Goal: Register for event/course

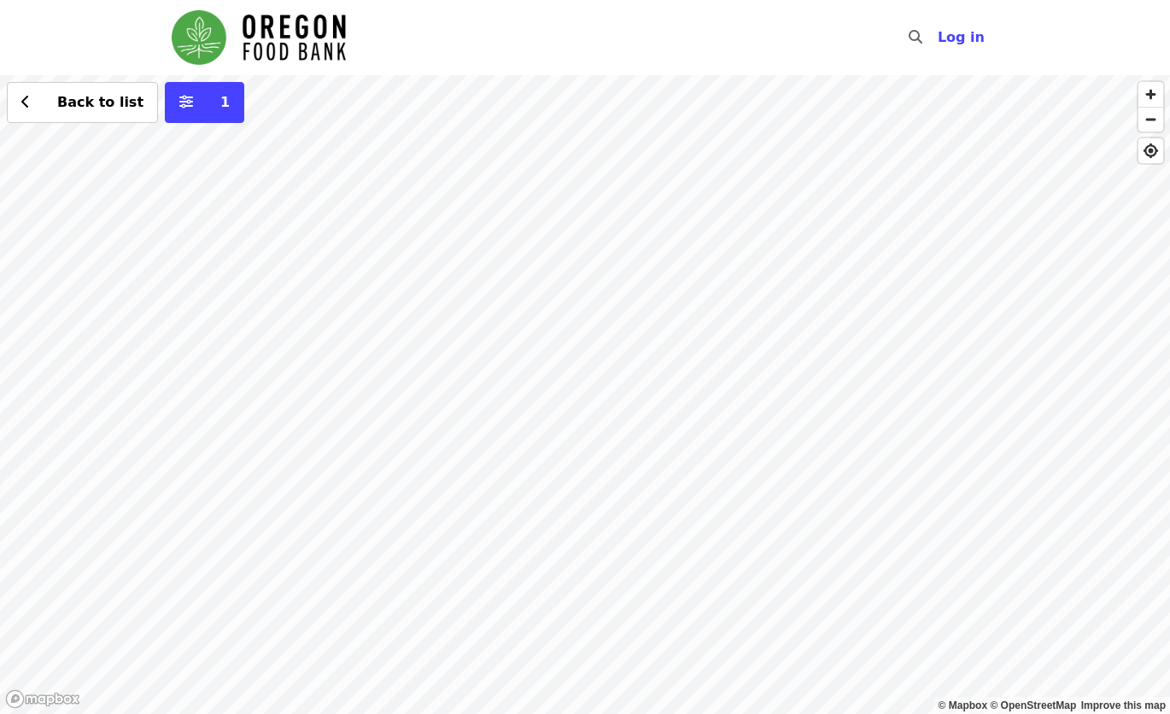
click at [693, 329] on div "Back to list 1" at bounding box center [585, 394] width 1170 height 639
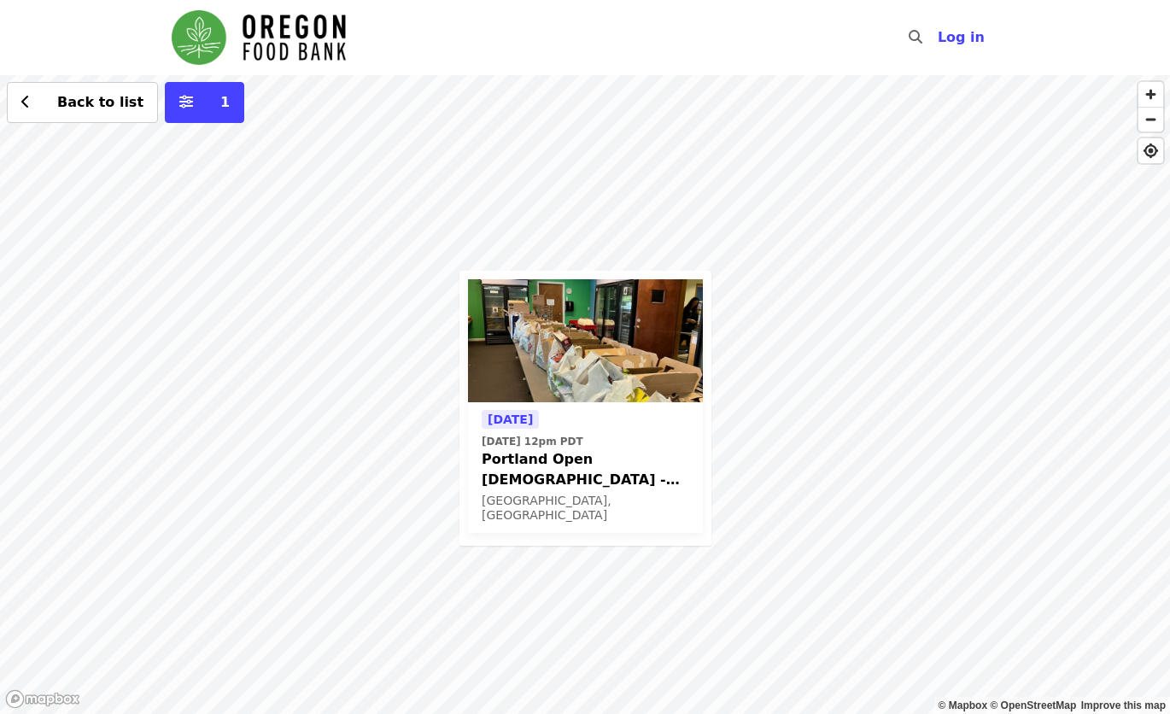
click at [522, 85] on div "[DATE] [DATE] 12pm PDT Portland Open [DEMOGRAPHIC_DATA] - Partner Agency Suppor…" at bounding box center [585, 394] width 1170 height 639
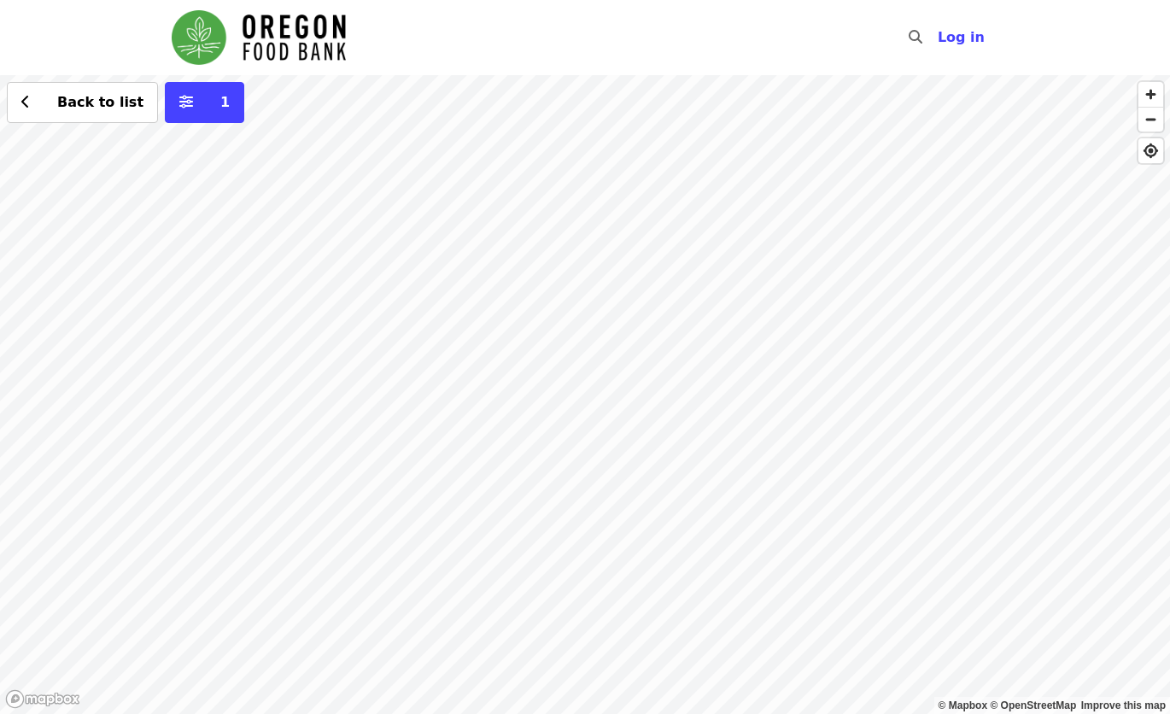
click at [999, 330] on div "Back to list 1" at bounding box center [585, 394] width 1170 height 639
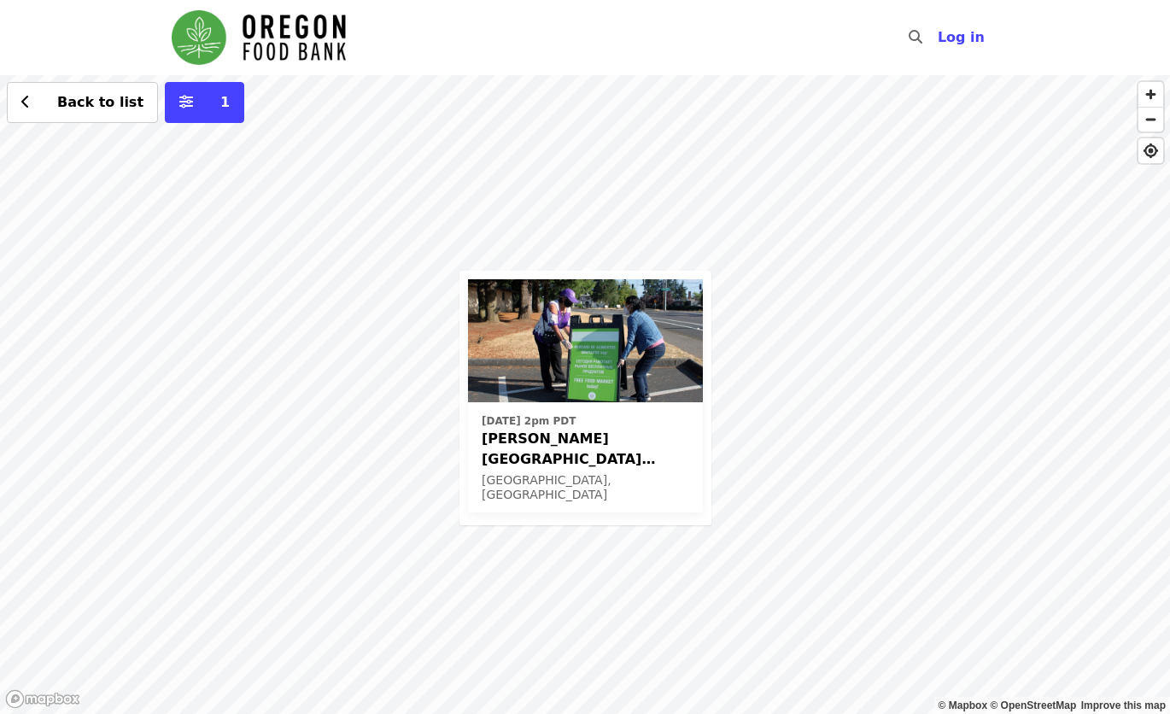
click at [700, 255] on div "Fri, Sep 19 @ 2pm PDT Rigler Elementary School (Latino Network) - Free Food Mar…" at bounding box center [585, 394] width 1170 height 639
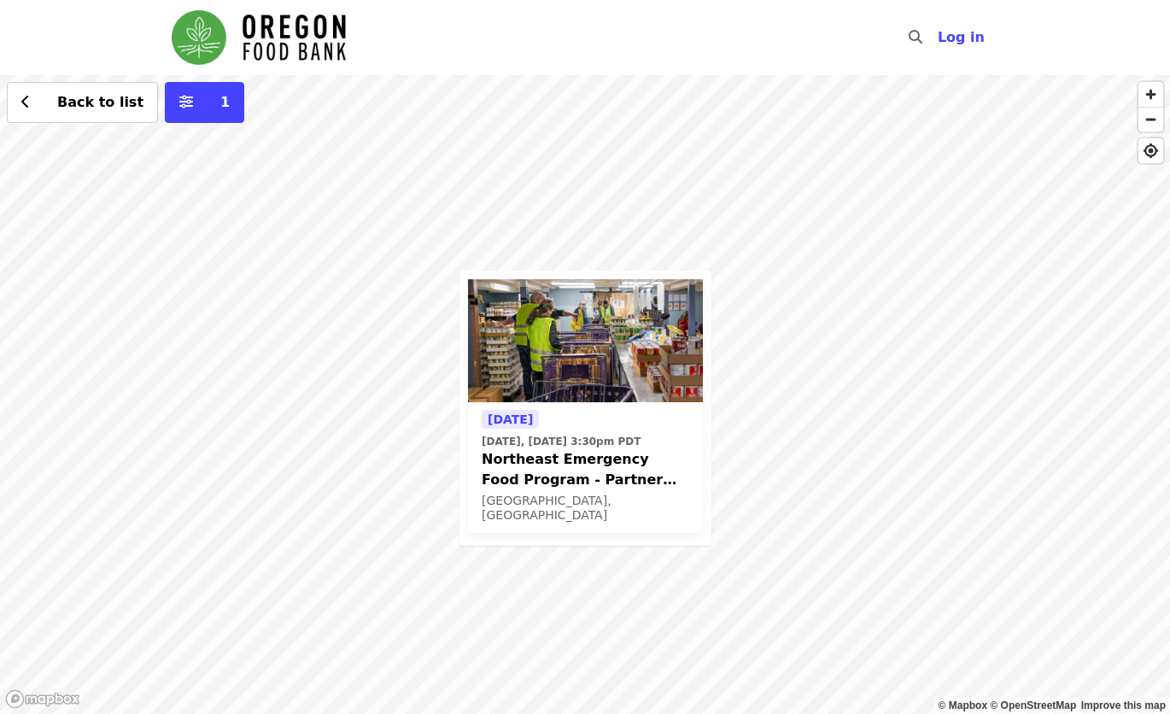
click at [524, 437] on time "Today, Aug 12 @ 3:30pm PDT" at bounding box center [561, 441] width 159 height 15
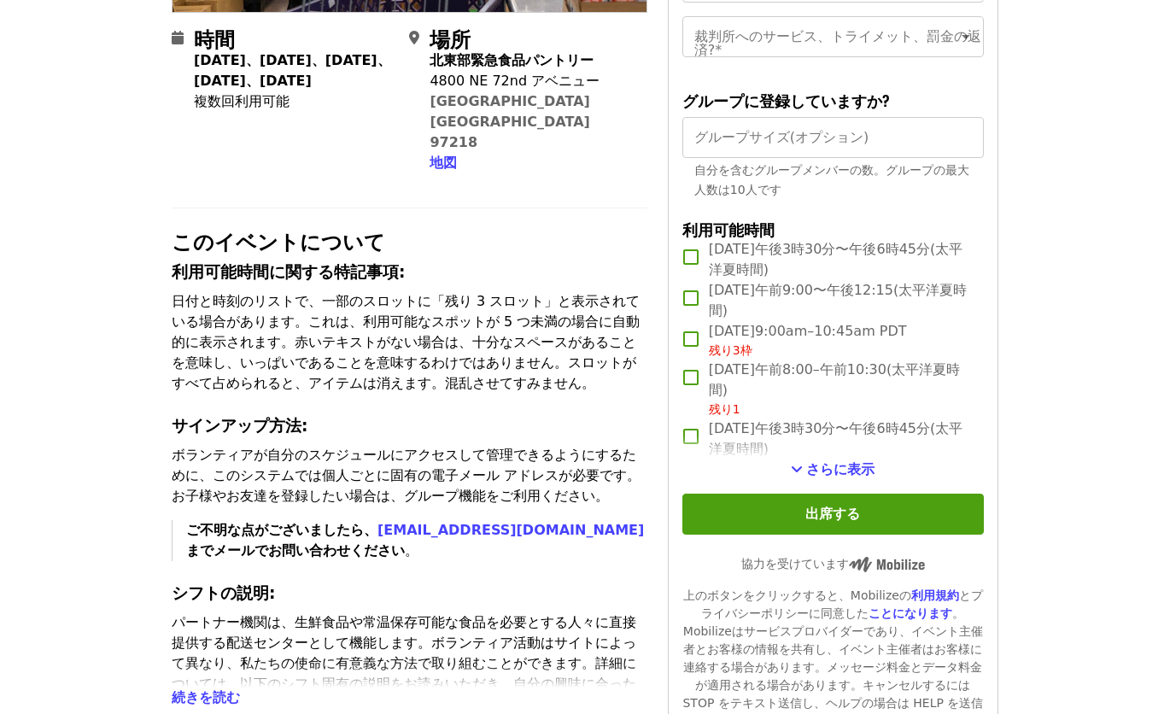
scroll to position [406, 0]
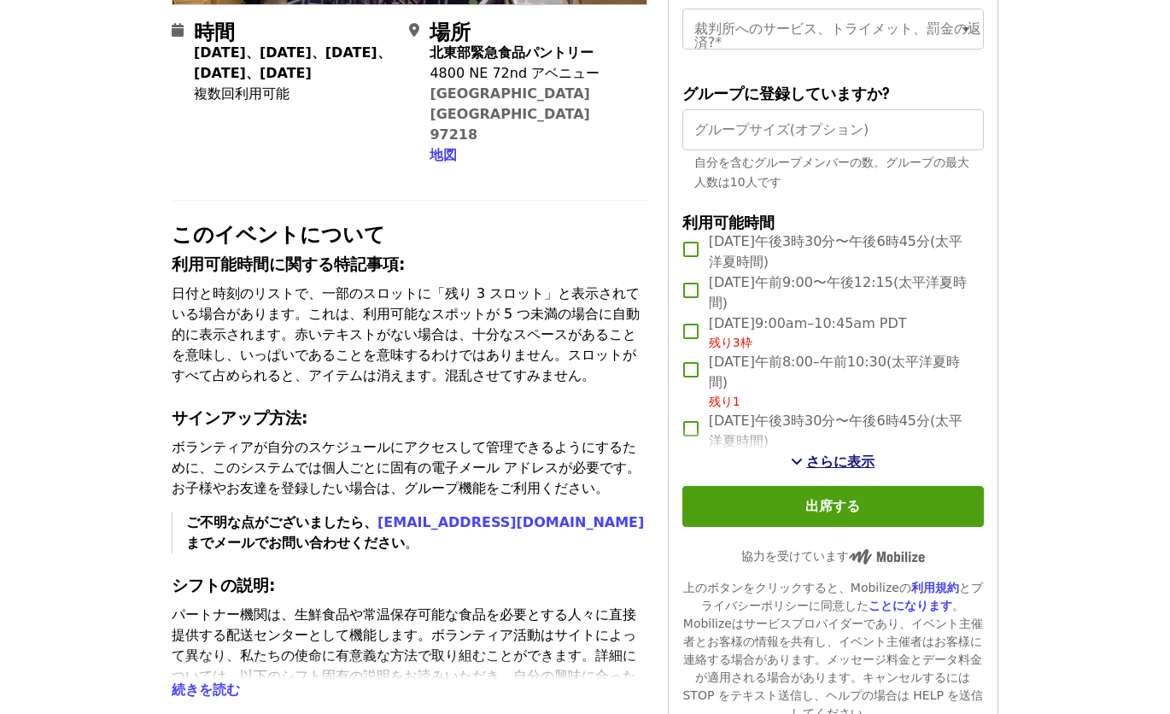
click at [837, 468] on span "さらに表示" at bounding box center [840, 462] width 68 height 16
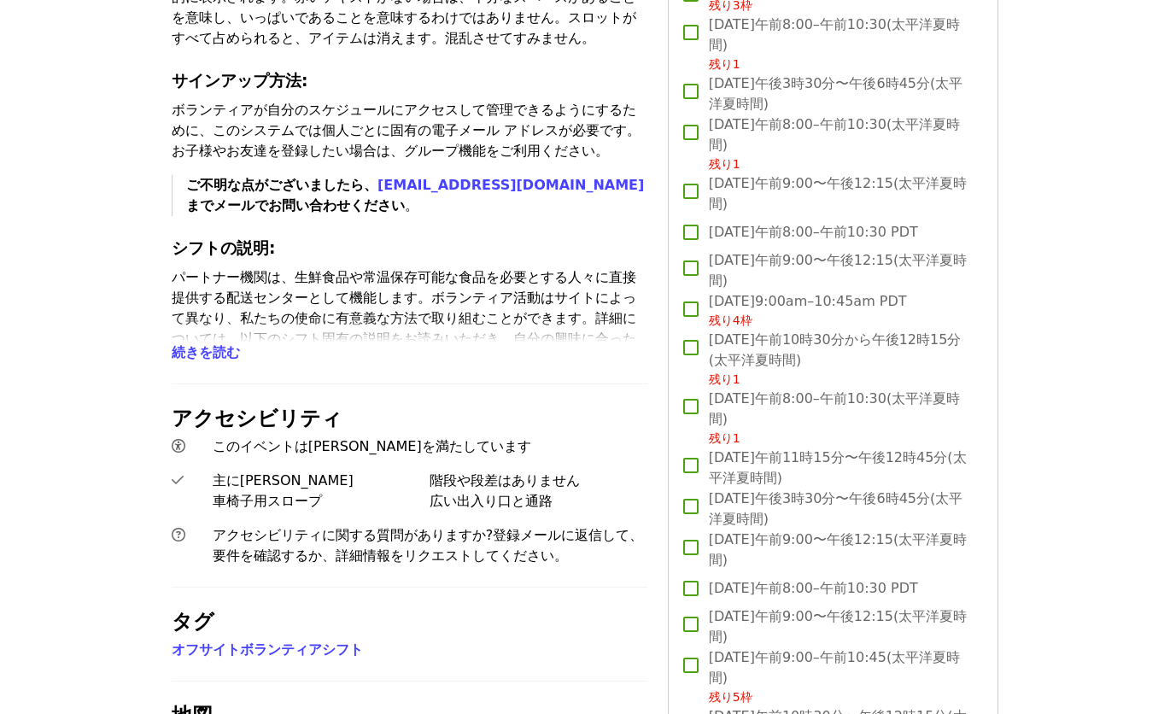
scroll to position [761, 0]
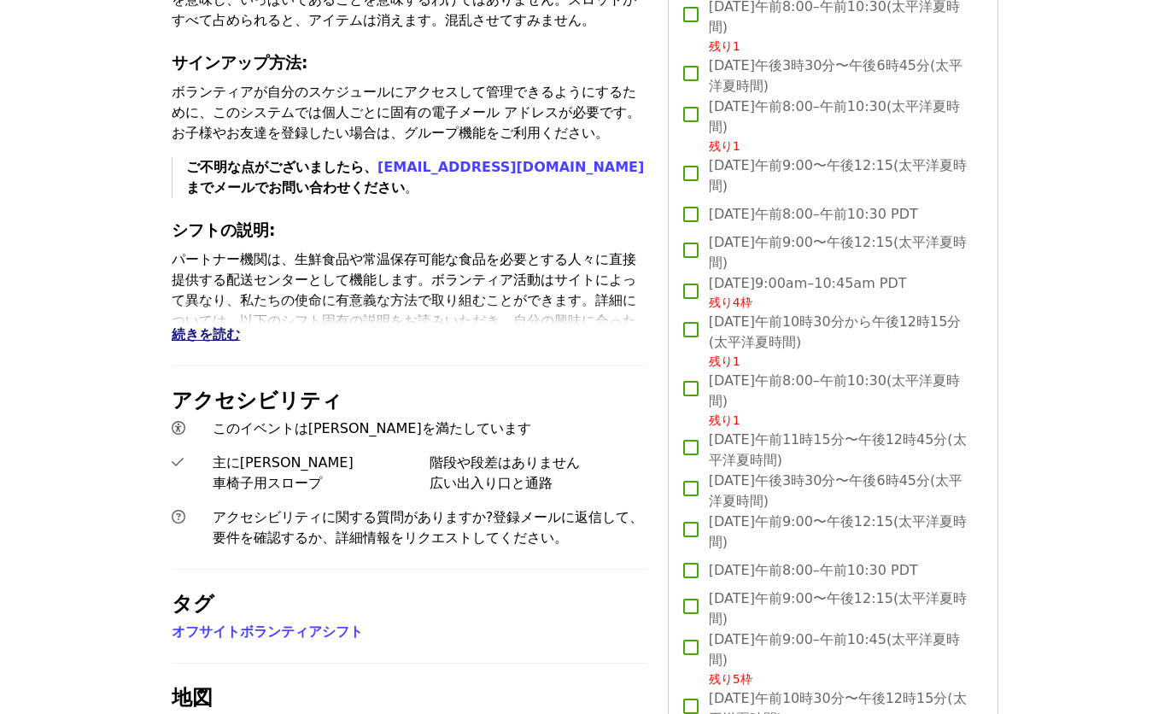
click at [220, 326] on span "続きを読む" at bounding box center [206, 334] width 68 height 16
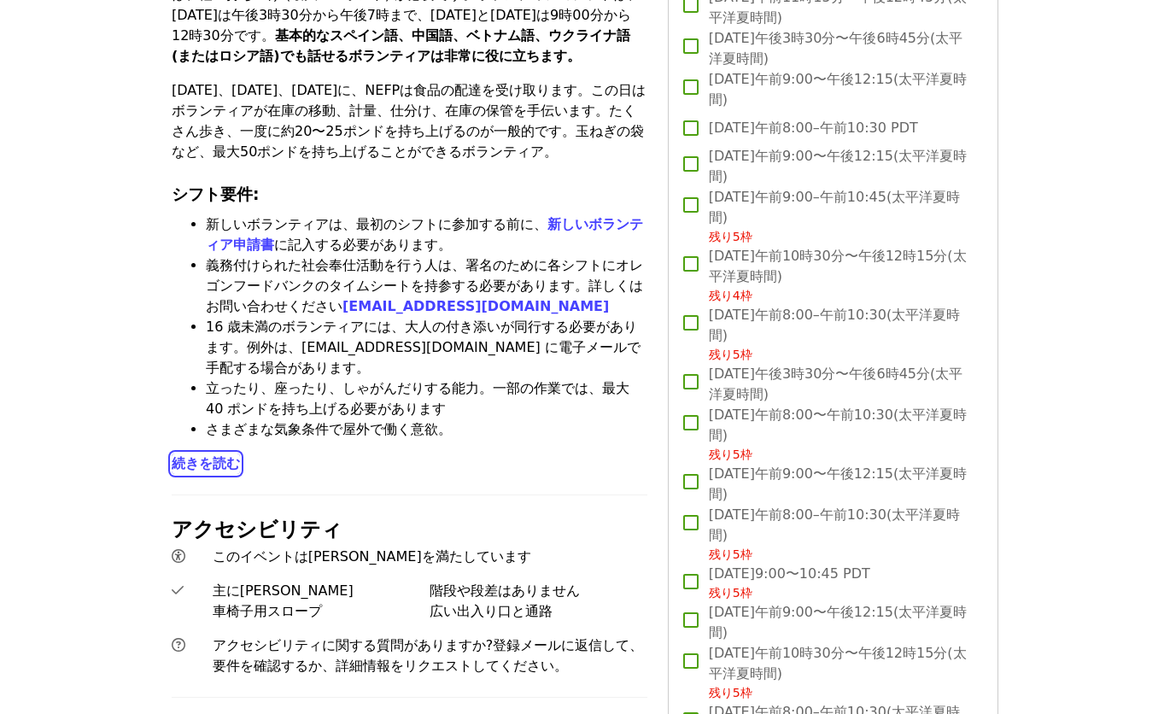
scroll to position [1205, 0]
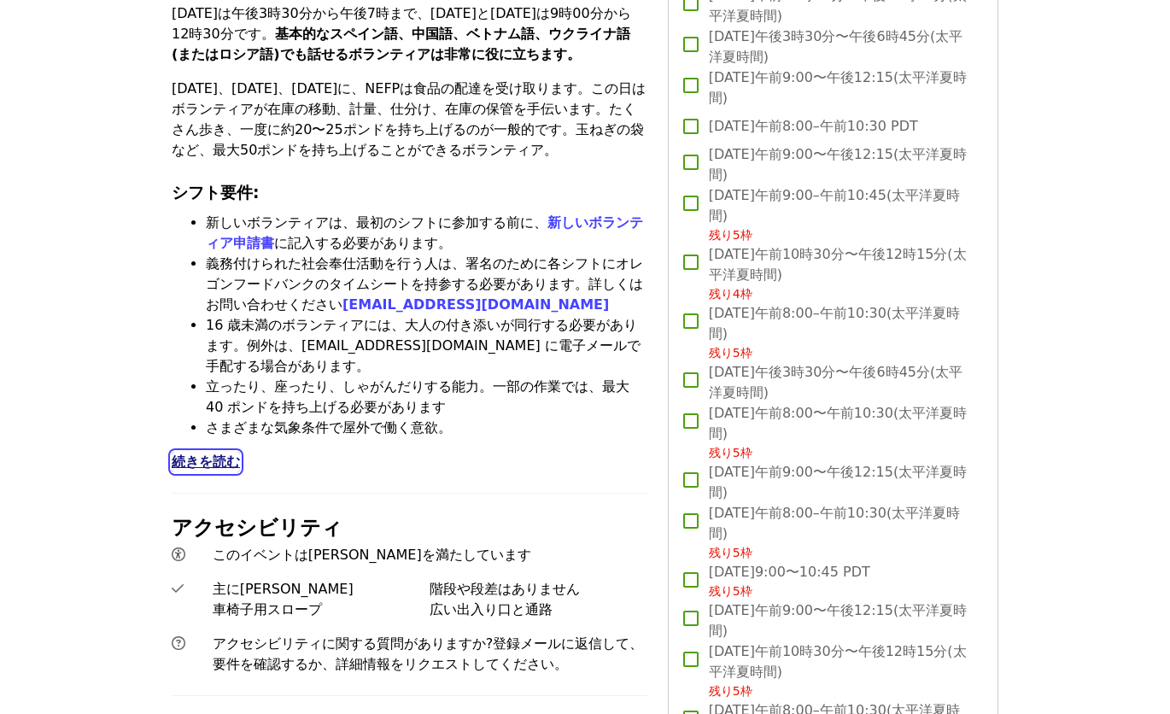
click at [196, 454] on span "続きを読む" at bounding box center [206, 462] width 68 height 16
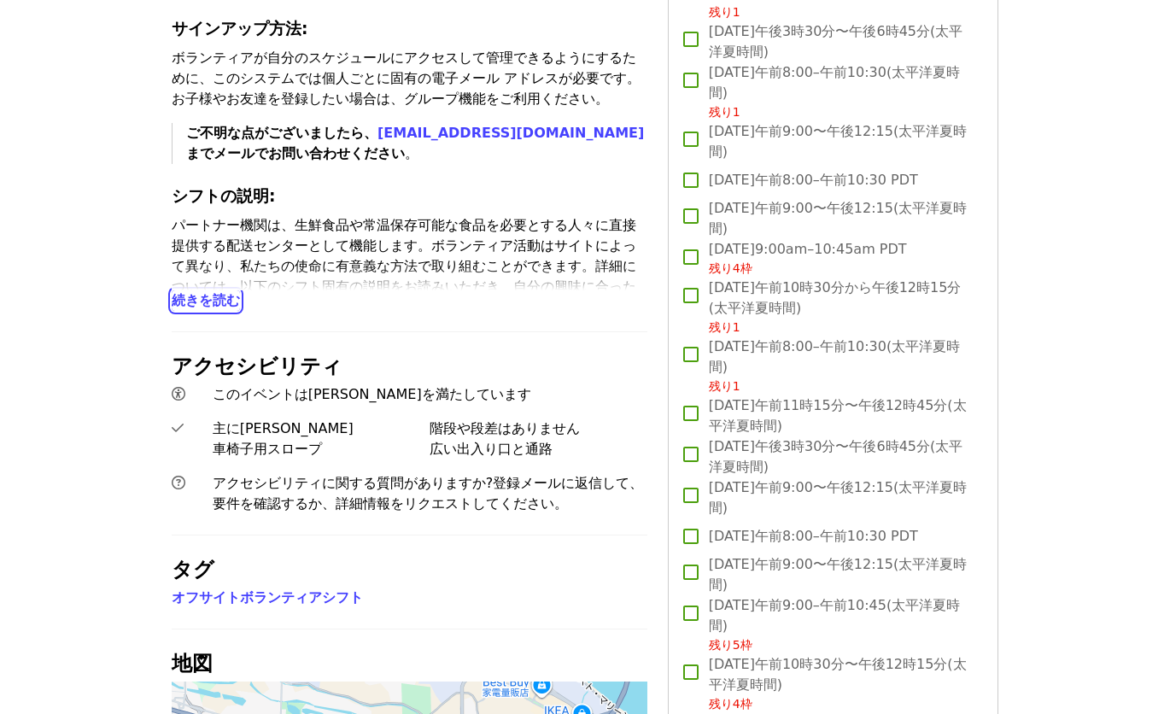
scroll to position [761, 0]
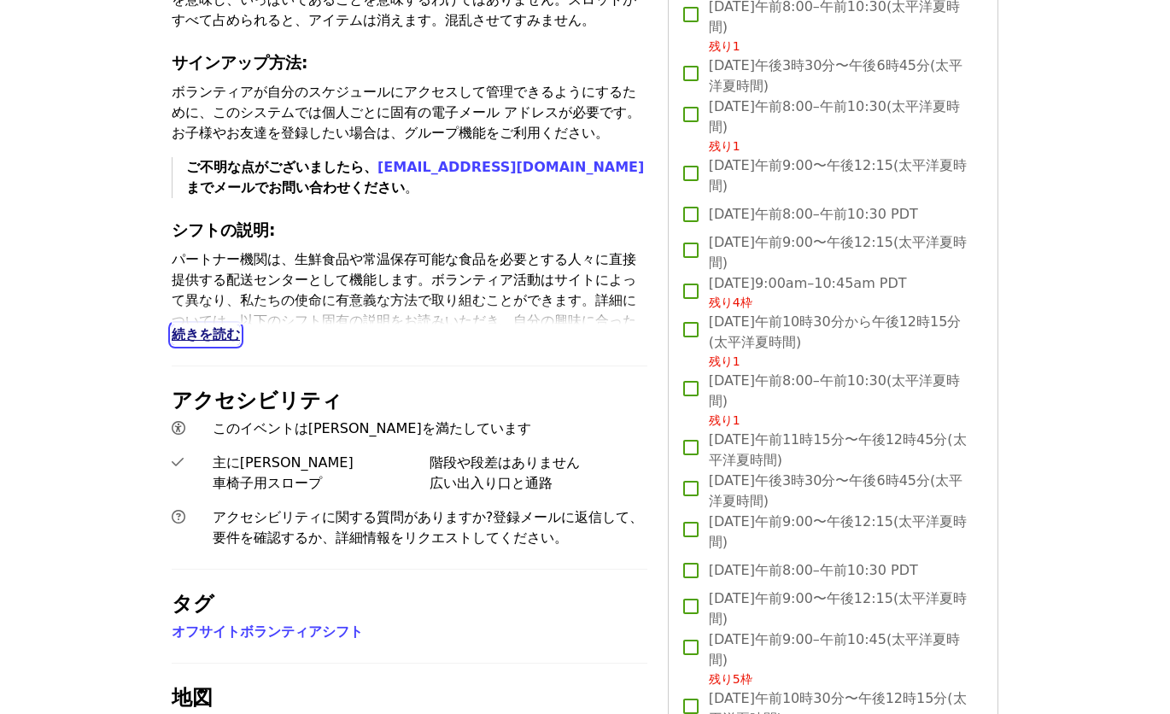
click at [209, 326] on span "続きを読む" at bounding box center [206, 334] width 68 height 16
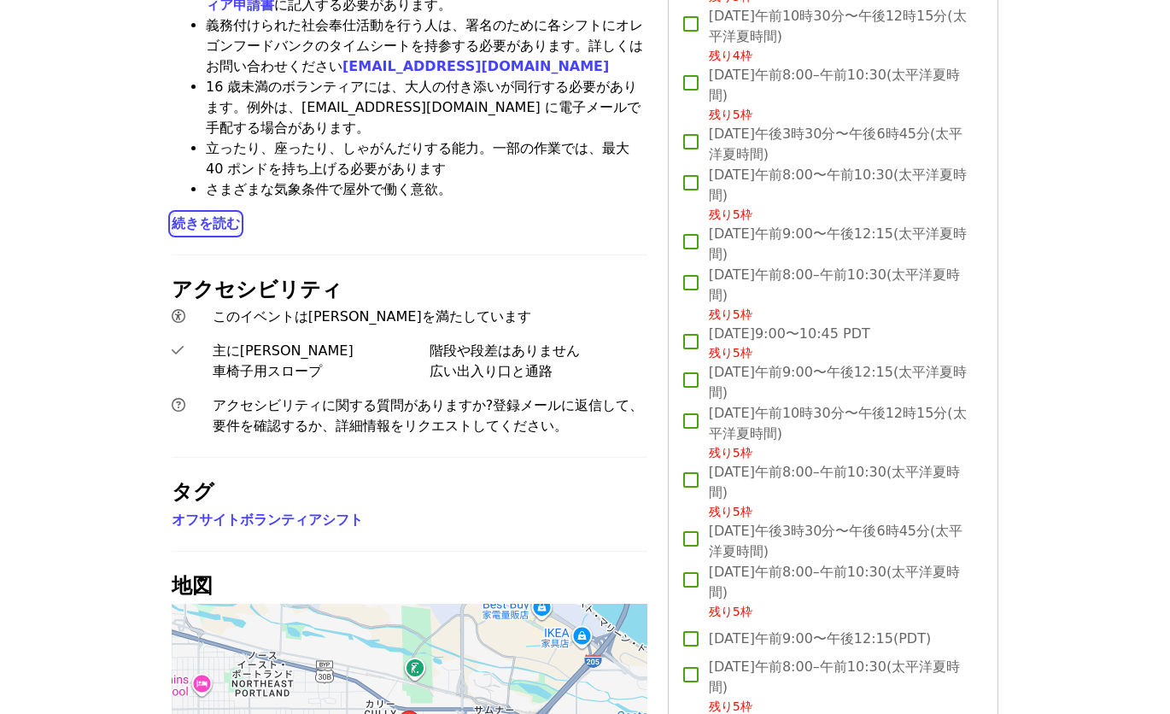
scroll to position [1444, 0]
click at [206, 214] on span "続きを読む" at bounding box center [206, 222] width 68 height 16
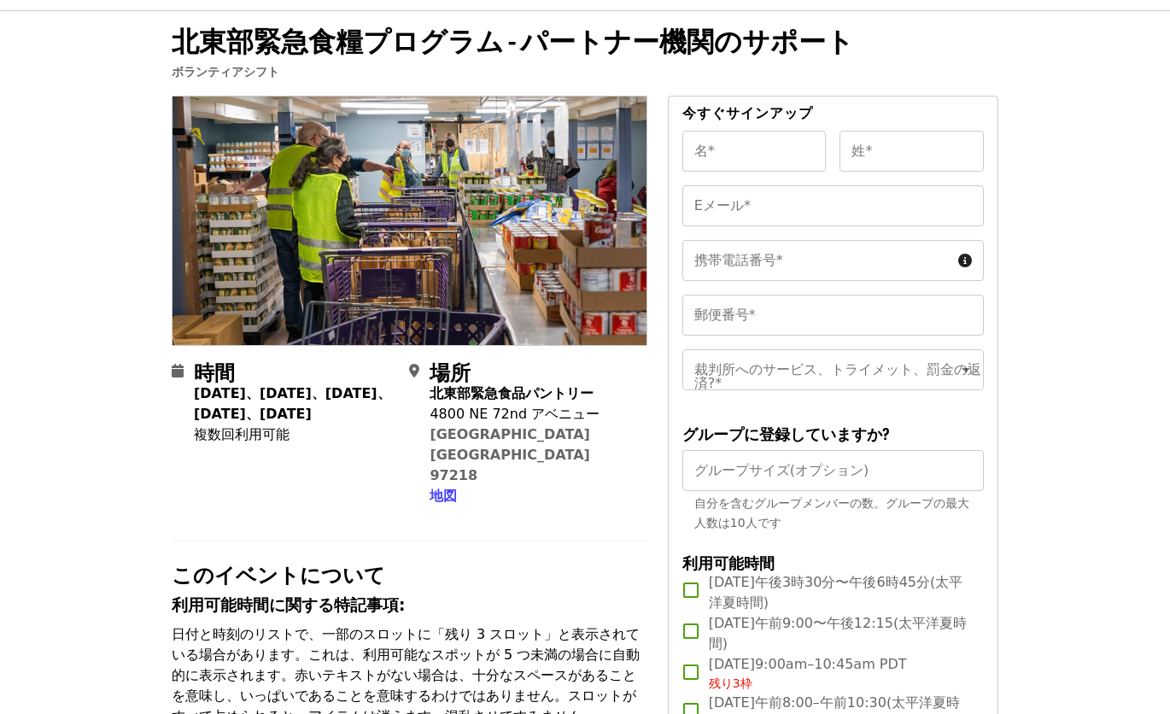
scroll to position [0, 0]
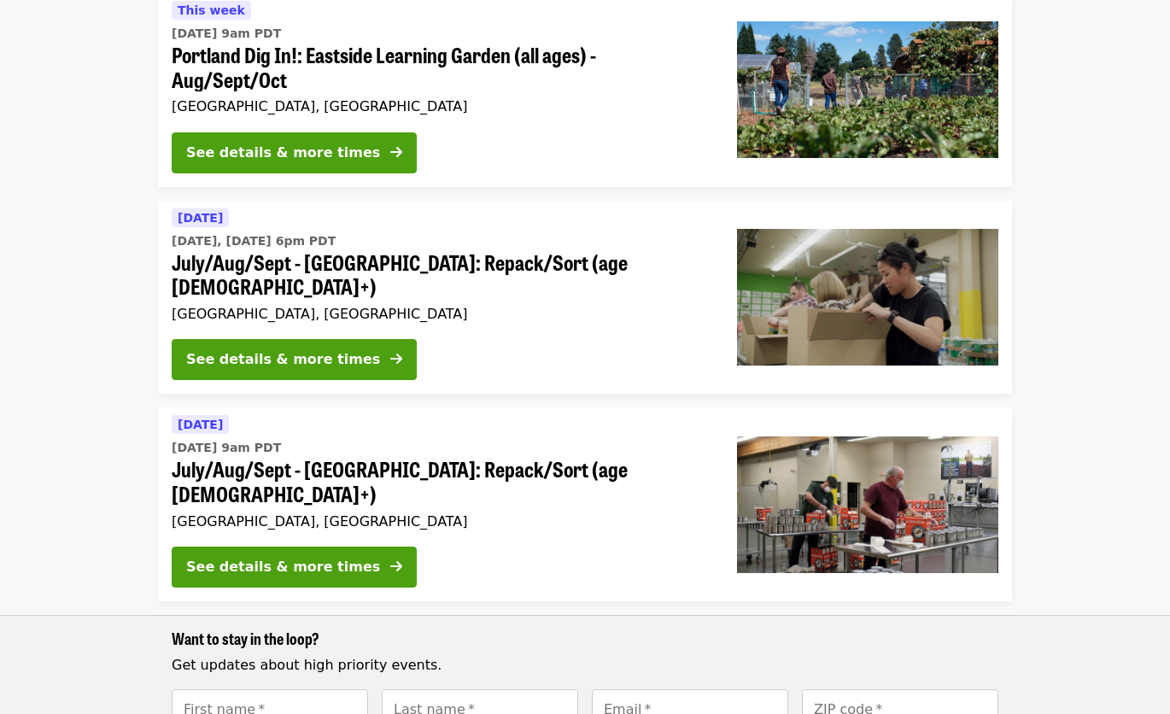
scroll to position [205, 0]
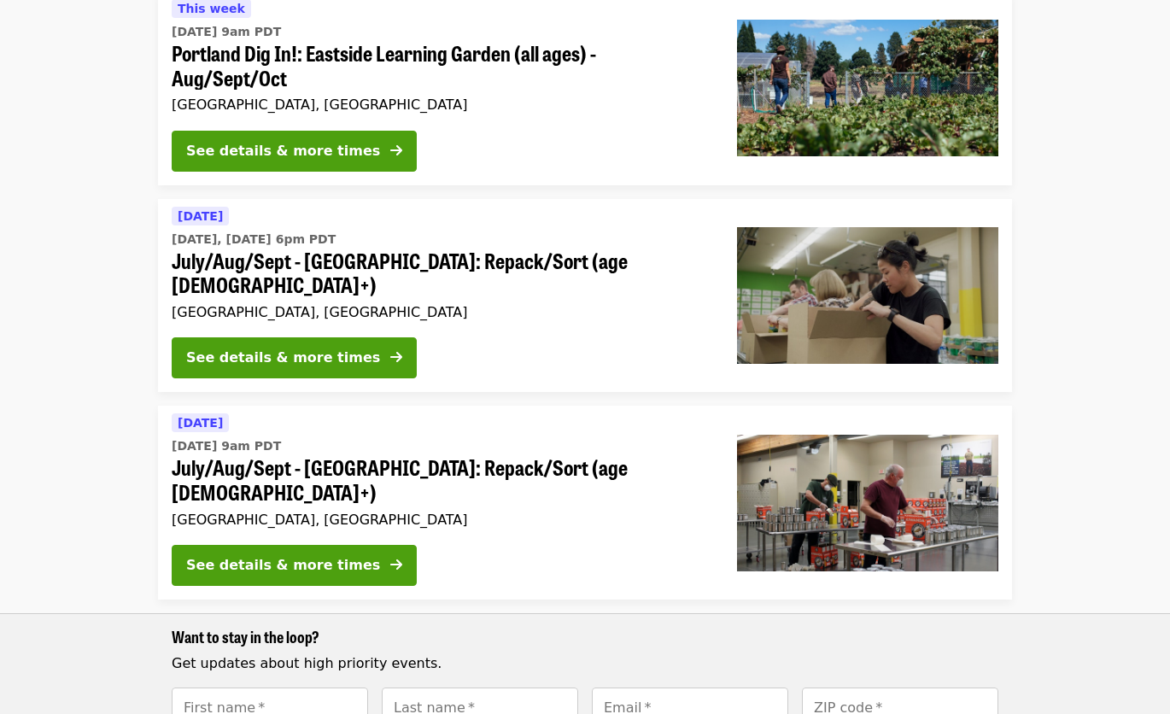
click at [373, 455] on span "July/Aug/Sept - [GEOGRAPHIC_DATA]: Repack/Sort (age [DEMOGRAPHIC_DATA]+)" at bounding box center [441, 480] width 538 height 50
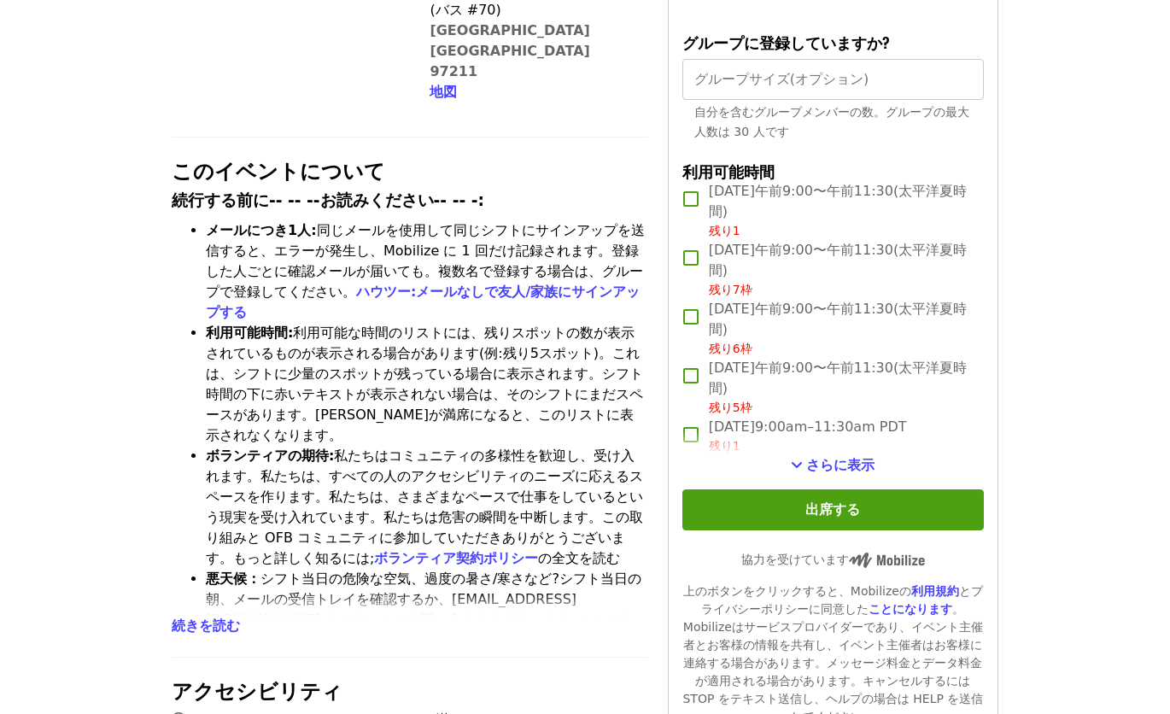
scroll to position [581, 0]
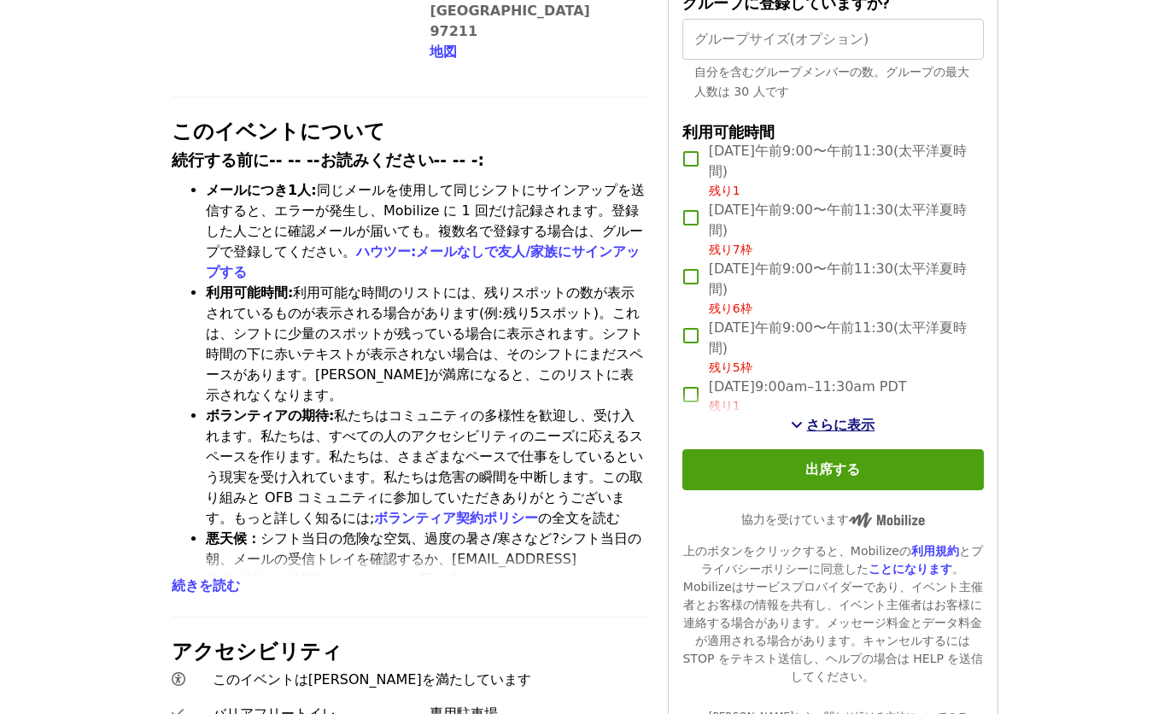
click at [817, 419] on span "さらに表示" at bounding box center [840, 425] width 68 height 16
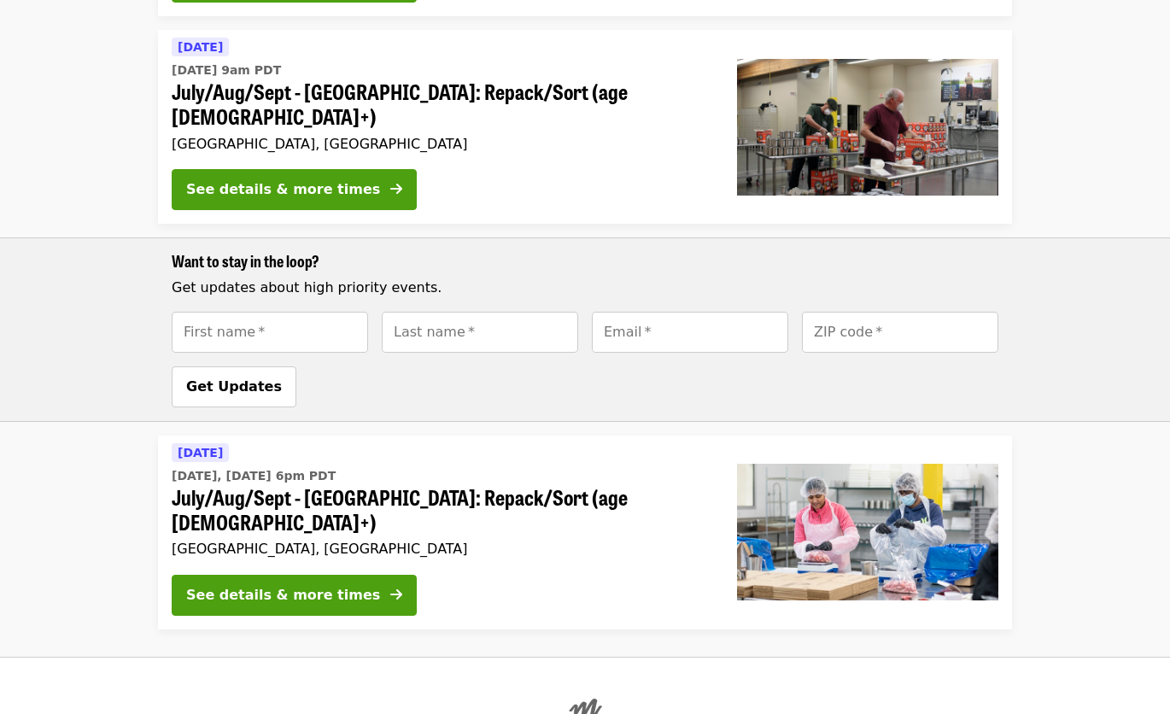
scroll to position [205, 0]
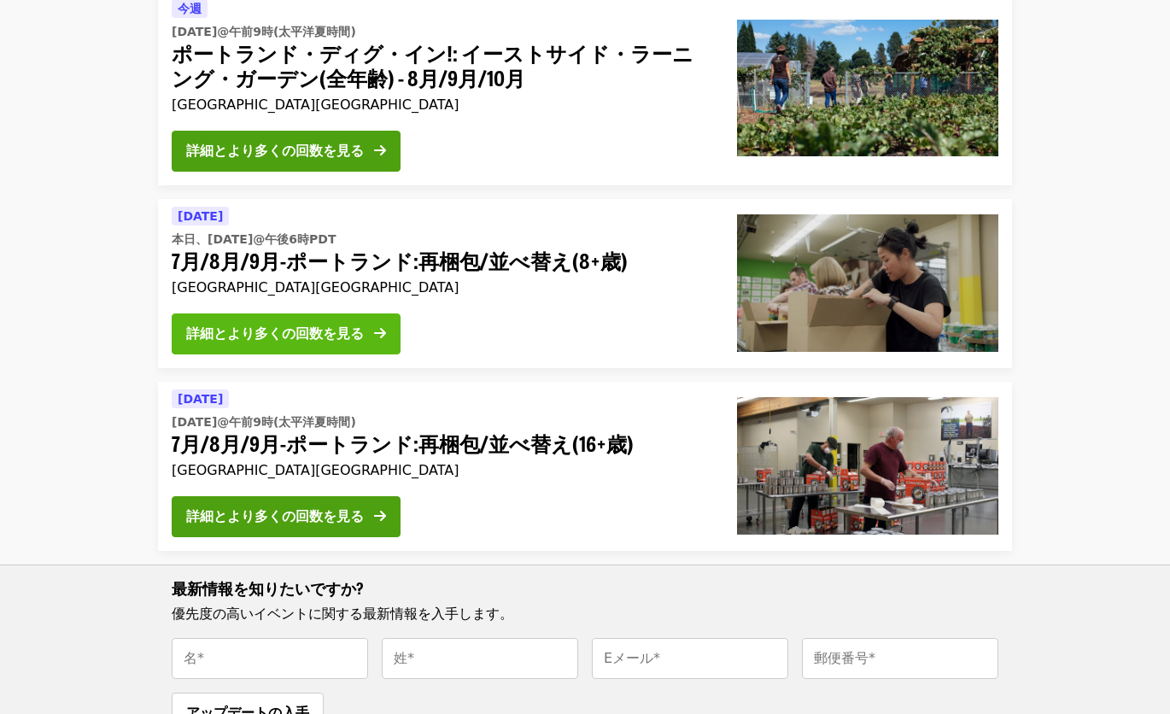
click at [247, 324] on div "詳細とより多くの回数を見る" at bounding box center [275, 334] width 178 height 21
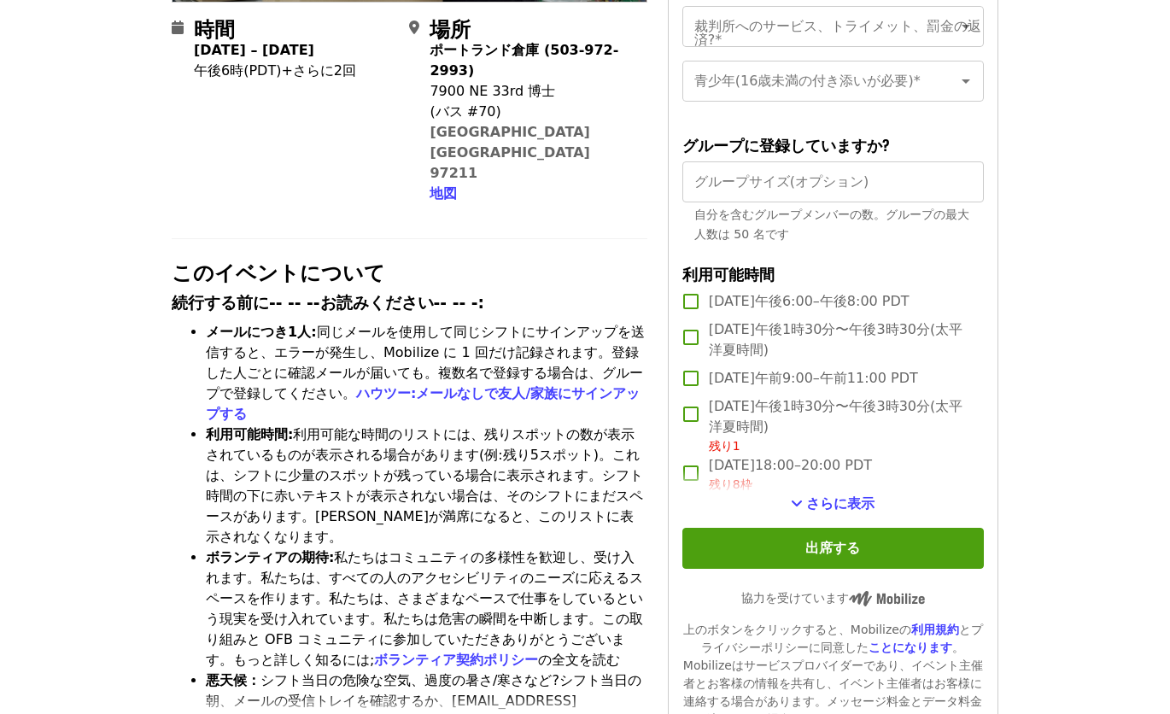
scroll to position [410, 0]
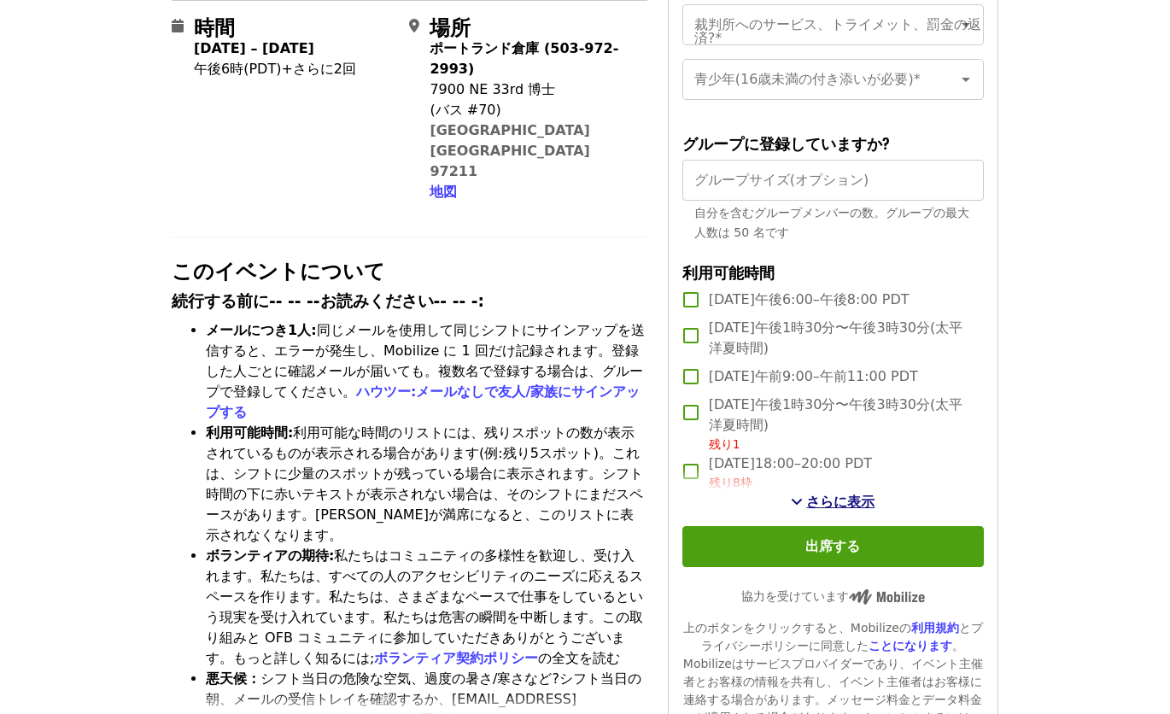
click at [855, 510] on span "さらに表示" at bounding box center [840, 502] width 68 height 16
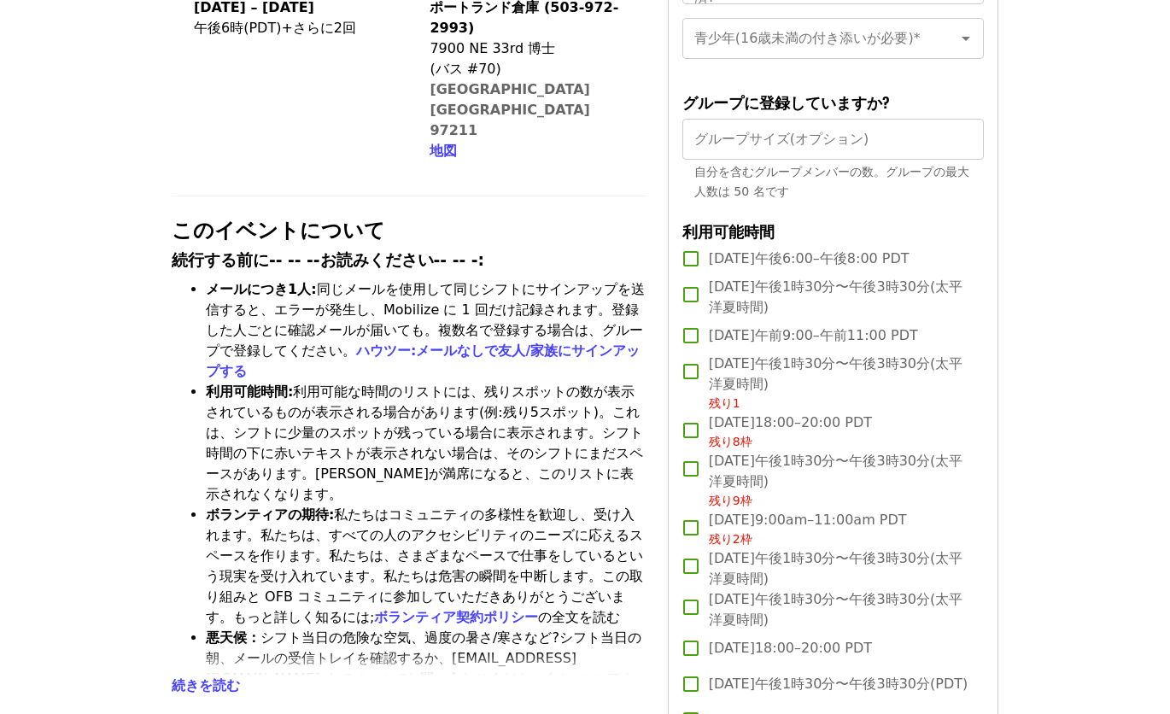
scroll to position [478, 0]
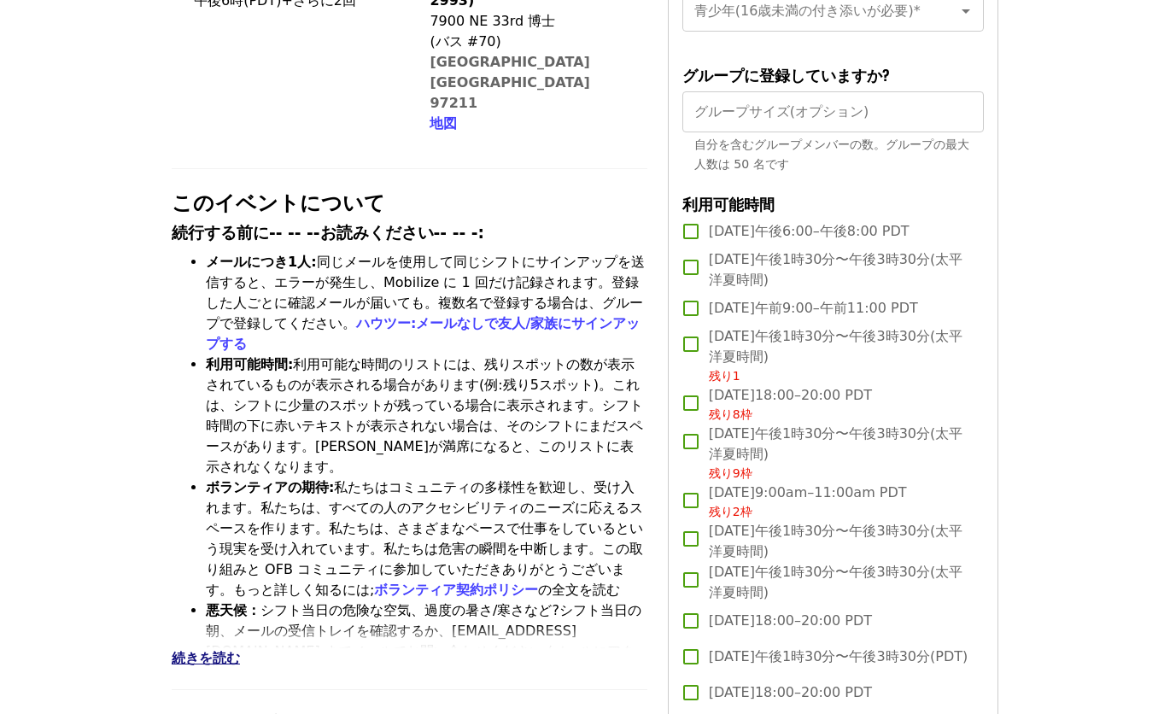
click at [225, 650] on span "続きを読む" at bounding box center [206, 658] width 68 height 16
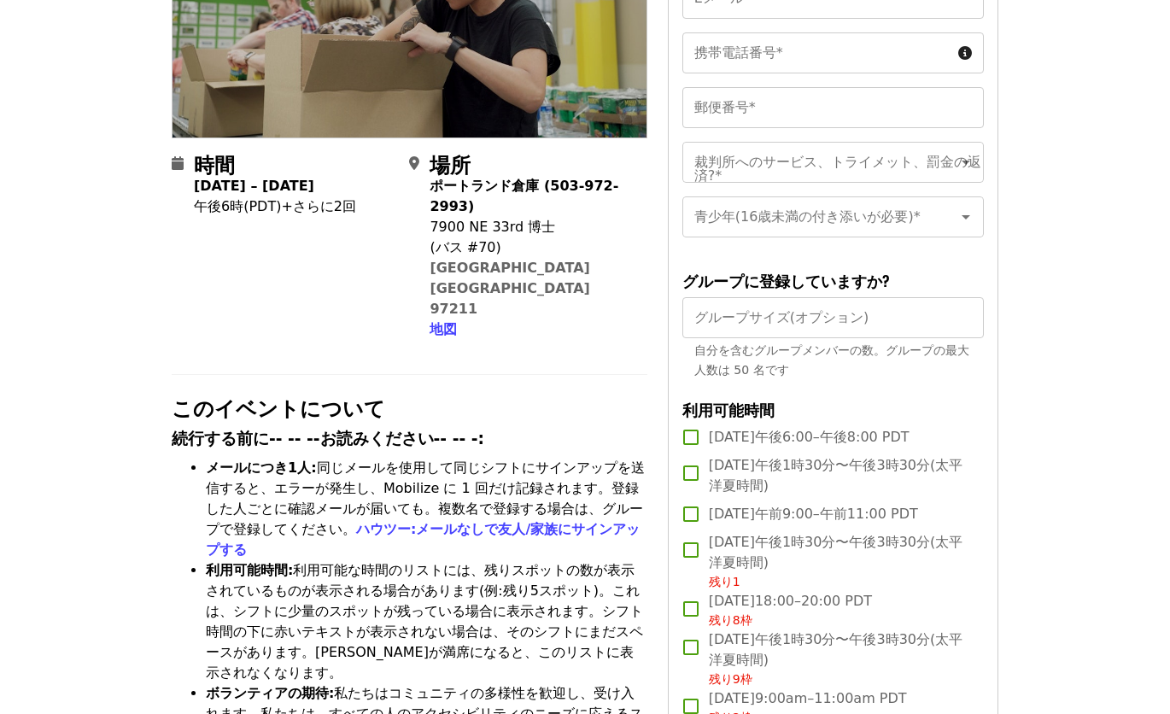
scroll to position [0, 0]
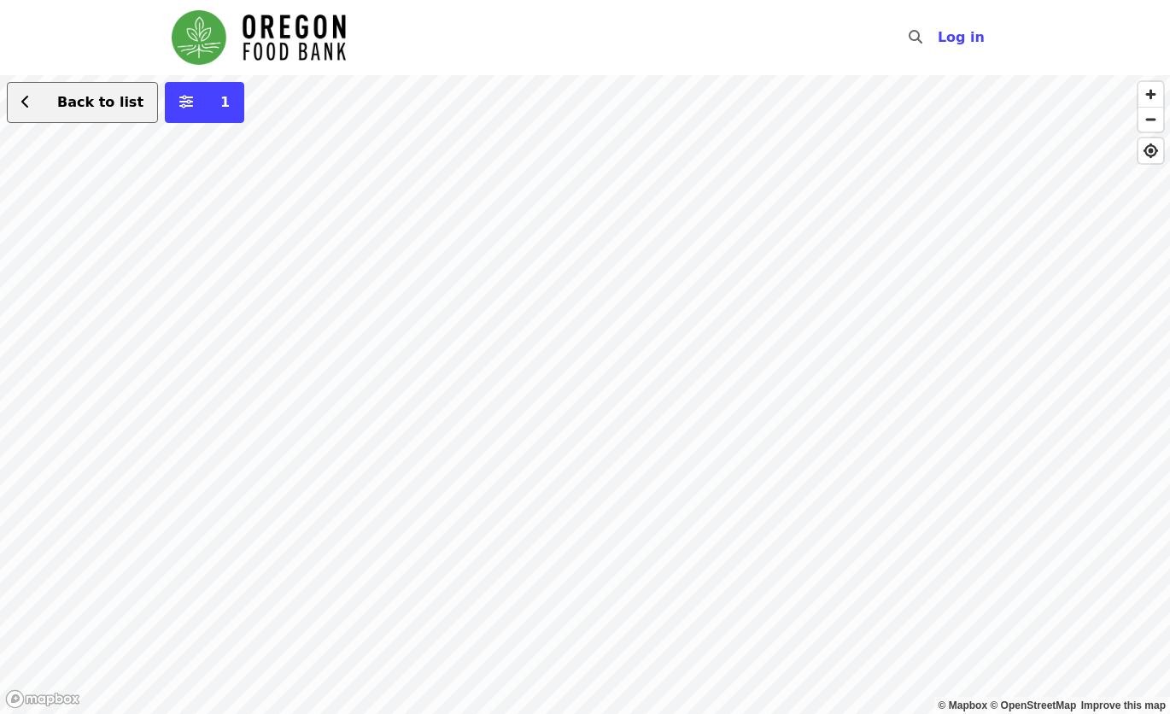
click at [115, 118] on button "Back to list" at bounding box center [82, 102] width 151 height 41
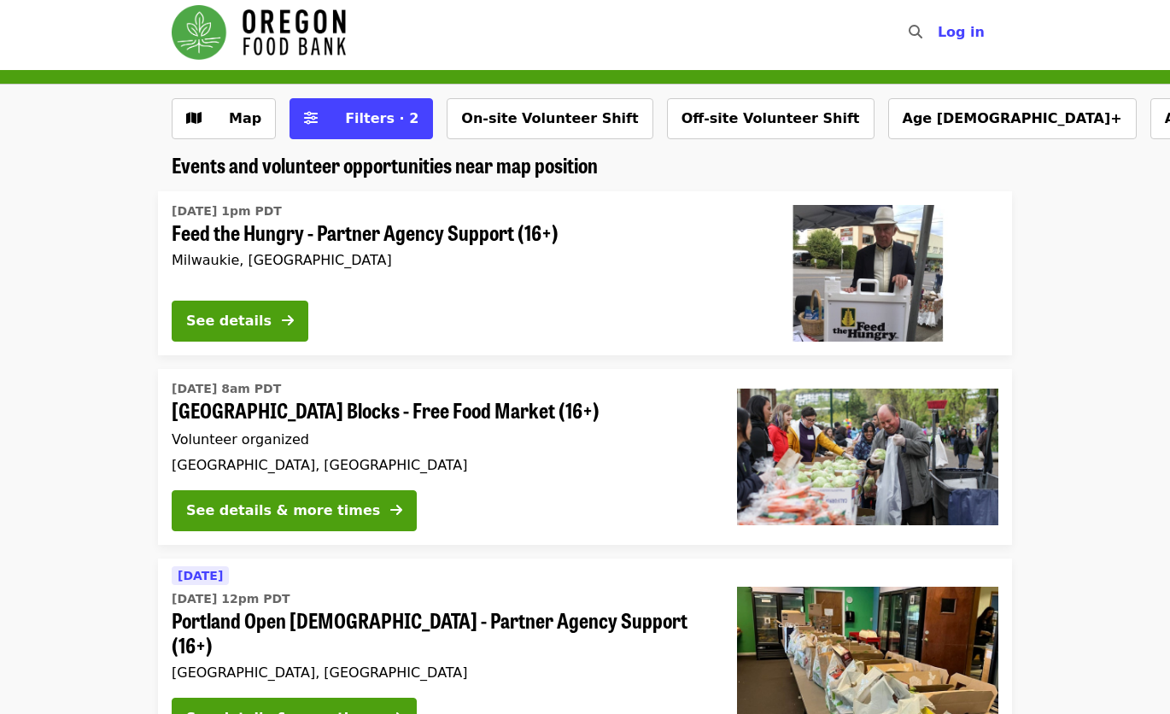
scroll to position [8, 0]
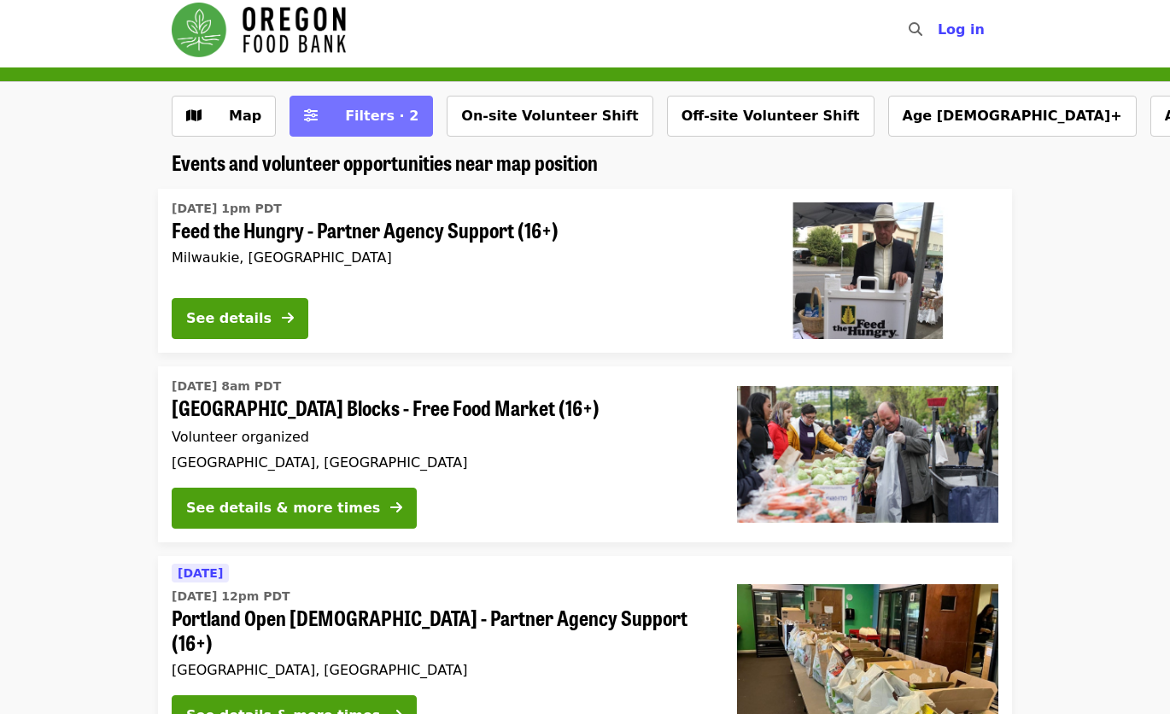
click at [374, 120] on span "Filters · 2" at bounding box center [381, 116] width 73 height 16
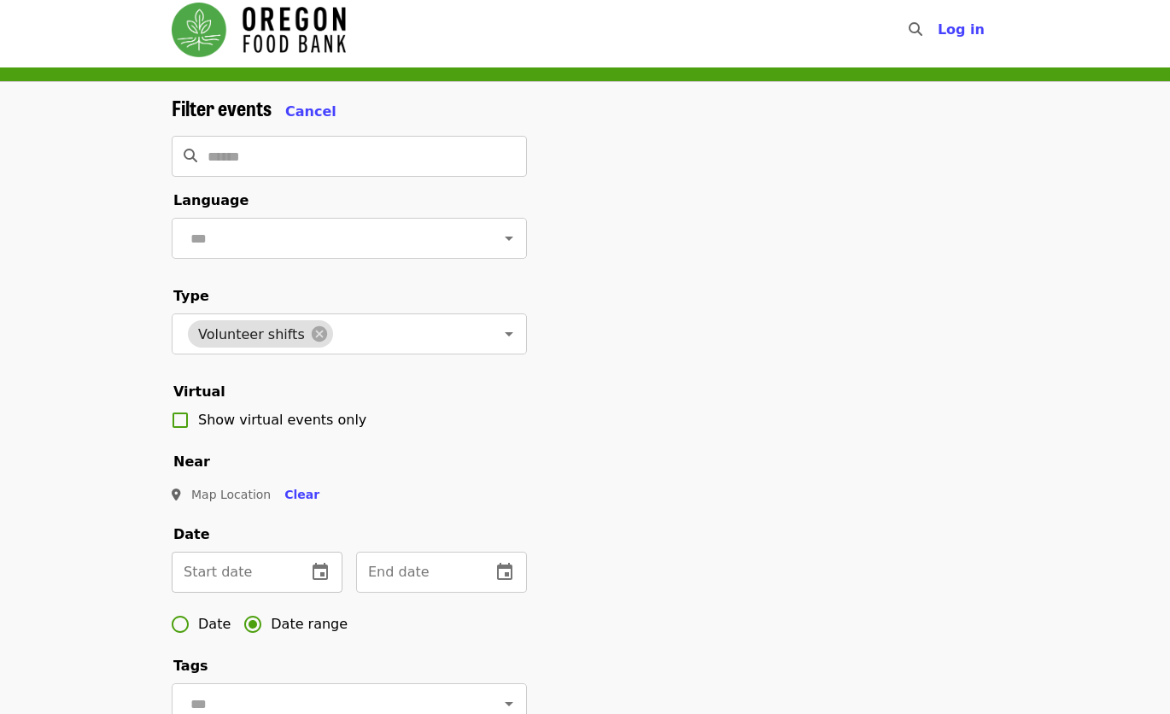
click at [290, 593] on input "text" at bounding box center [232, 572] width 121 height 41
click at [335, 593] on button "change date" at bounding box center [320, 572] width 41 height 41
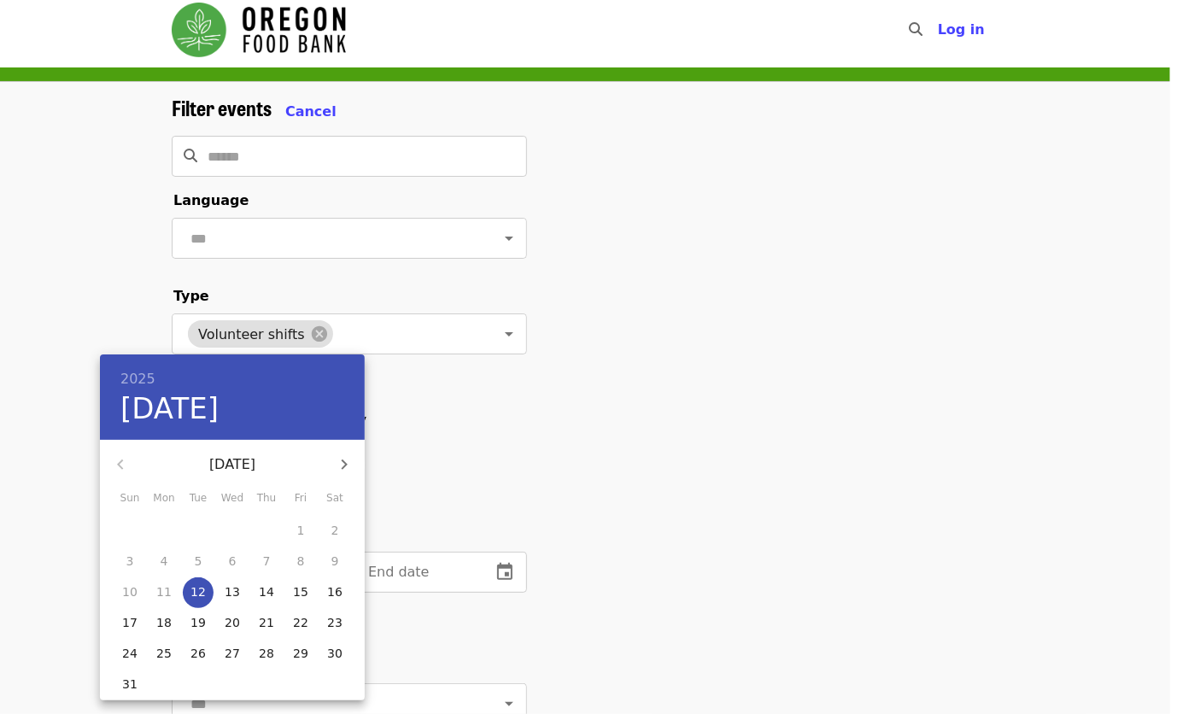
click at [332, 594] on p "16" at bounding box center [334, 591] width 15 height 17
type input "**********"
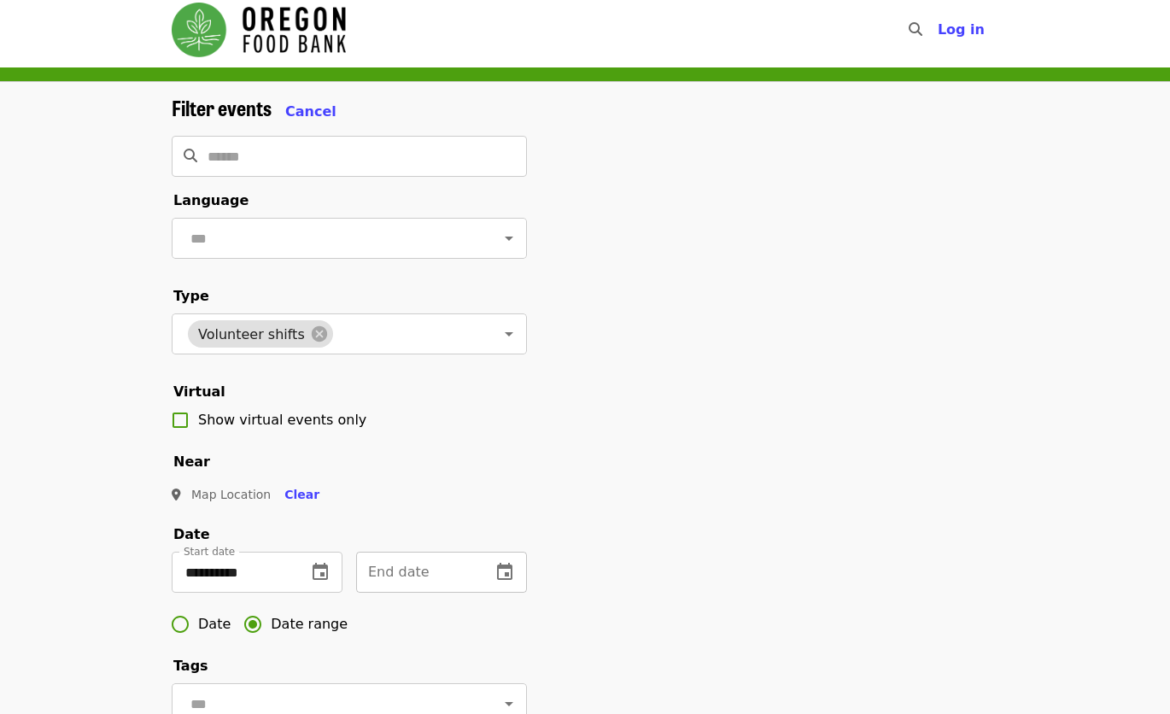
click at [513, 583] on icon "change date" at bounding box center [505, 572] width 21 height 21
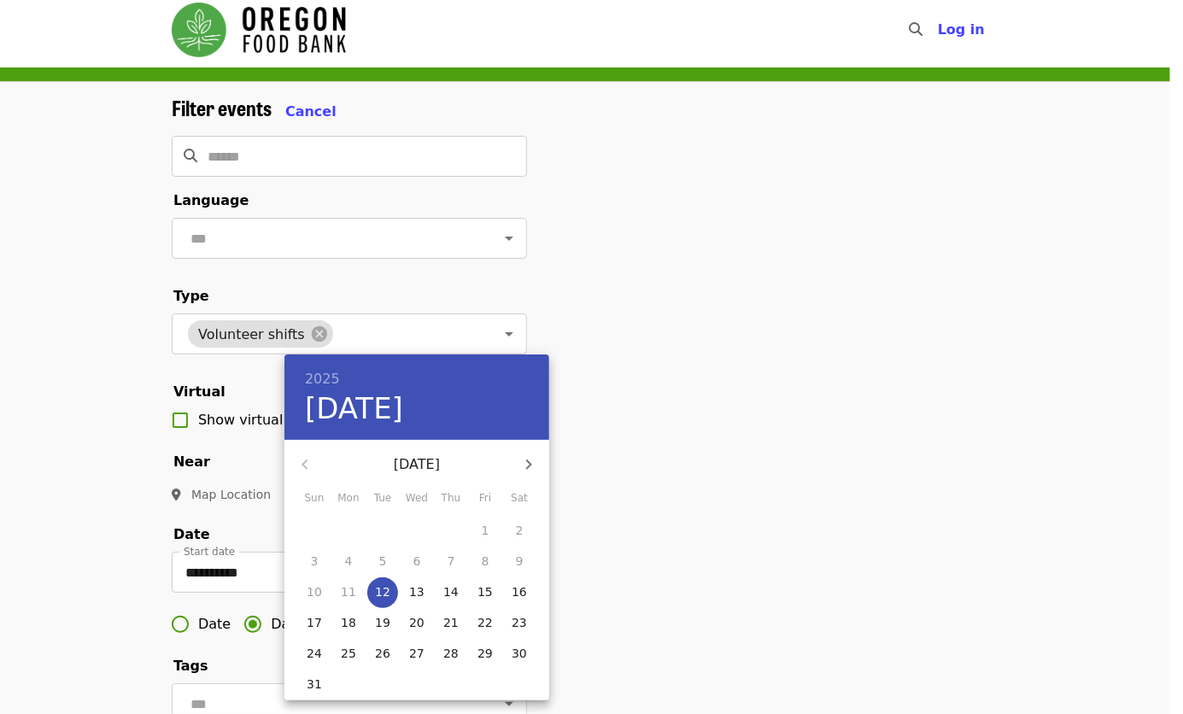
click at [315, 682] on p "31" at bounding box center [314, 684] width 15 height 17
type input "**********"
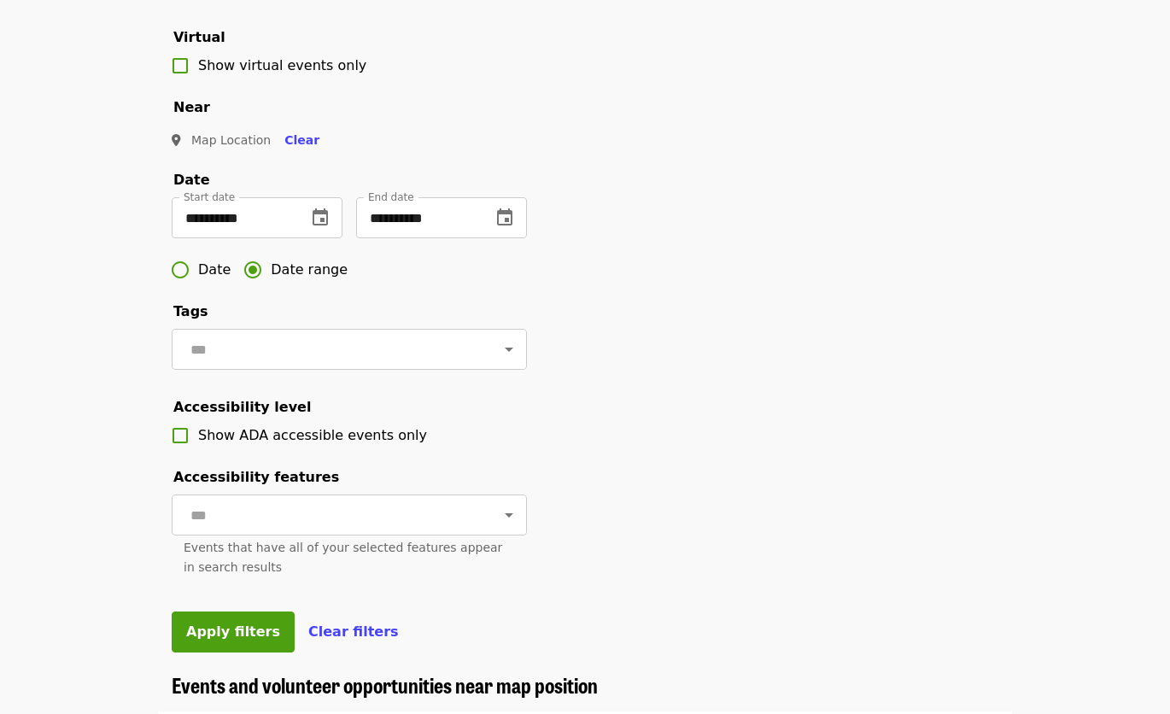
scroll to position [583, 0]
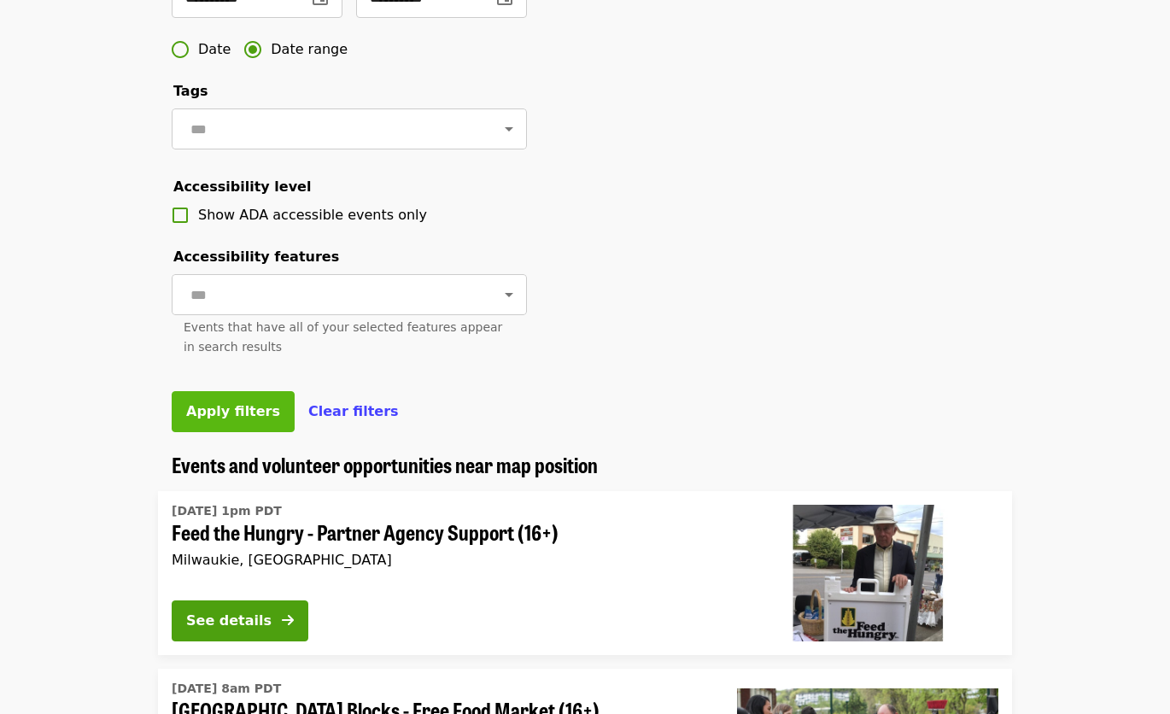
click at [228, 419] on span "Apply filters" at bounding box center [233, 411] width 94 height 16
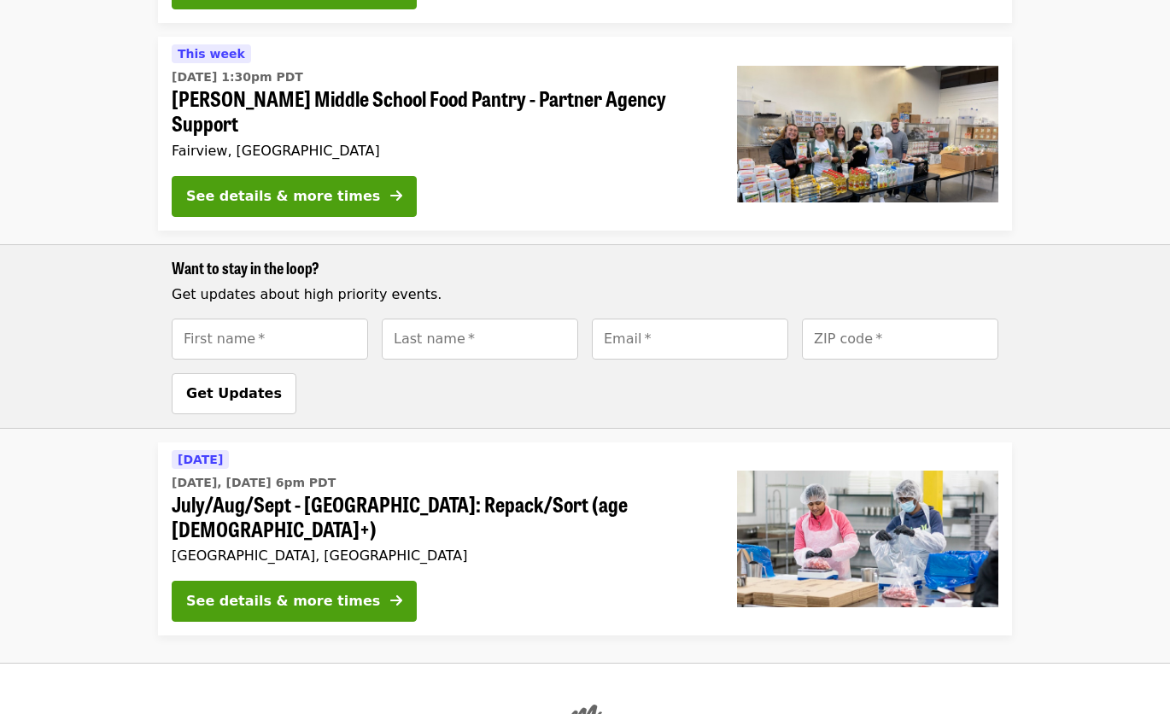
scroll to position [1144, 0]
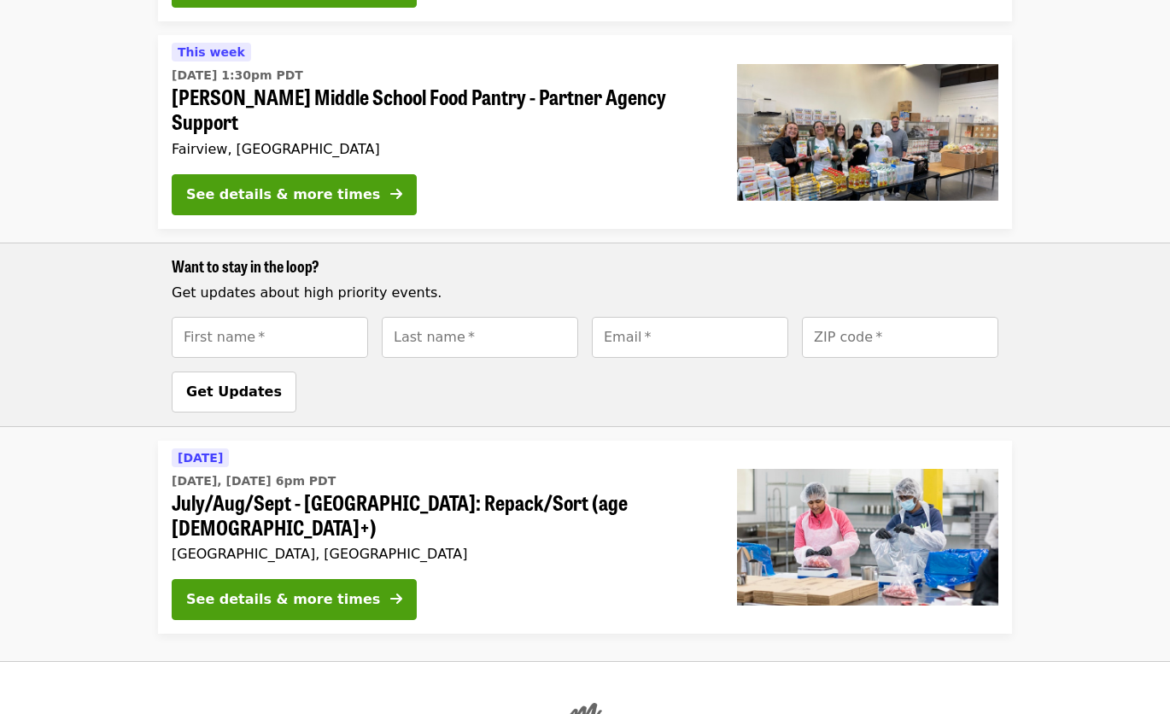
click at [353, 490] on span "July/Aug/Sept - [GEOGRAPHIC_DATA]: Repack/Sort (age [DEMOGRAPHIC_DATA]+)" at bounding box center [441, 515] width 538 height 50
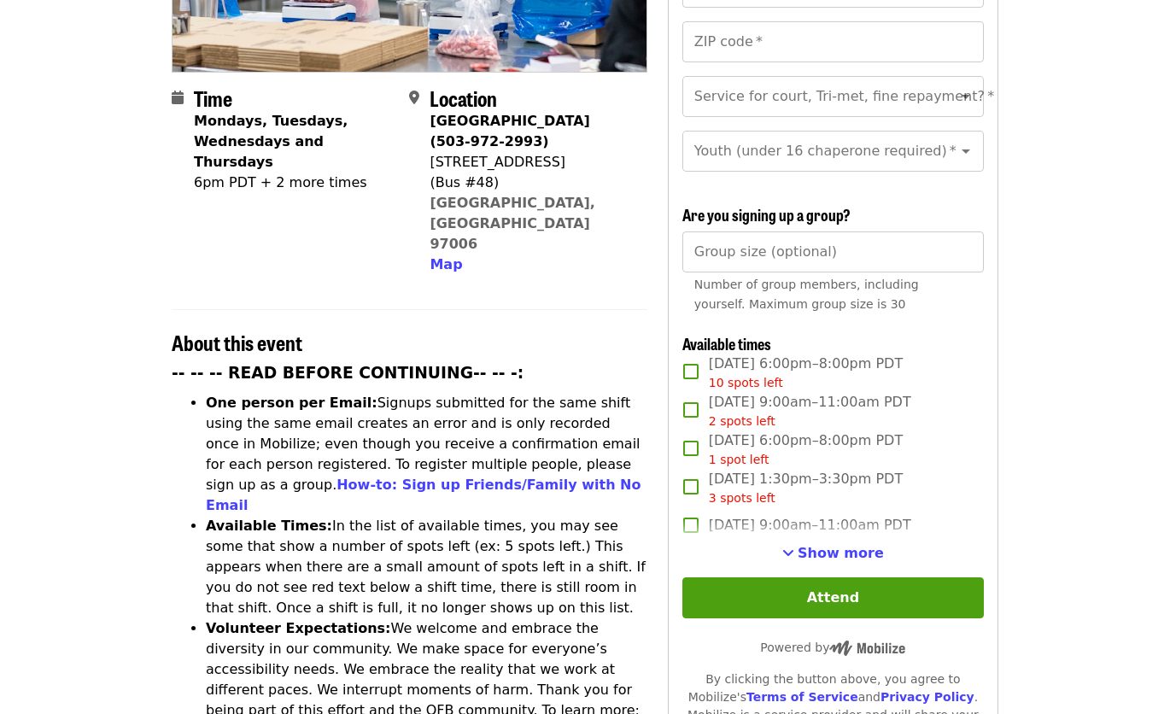
scroll to position [378, 0]
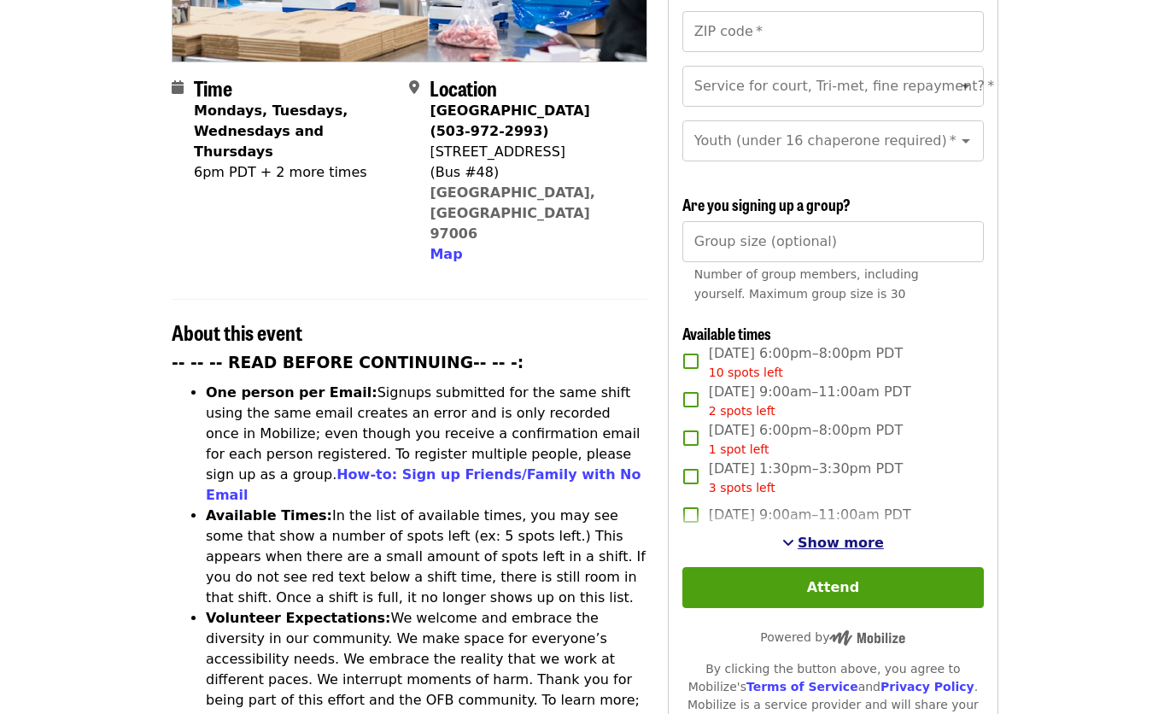
click at [836, 535] on span "Show more" at bounding box center [841, 543] width 86 height 16
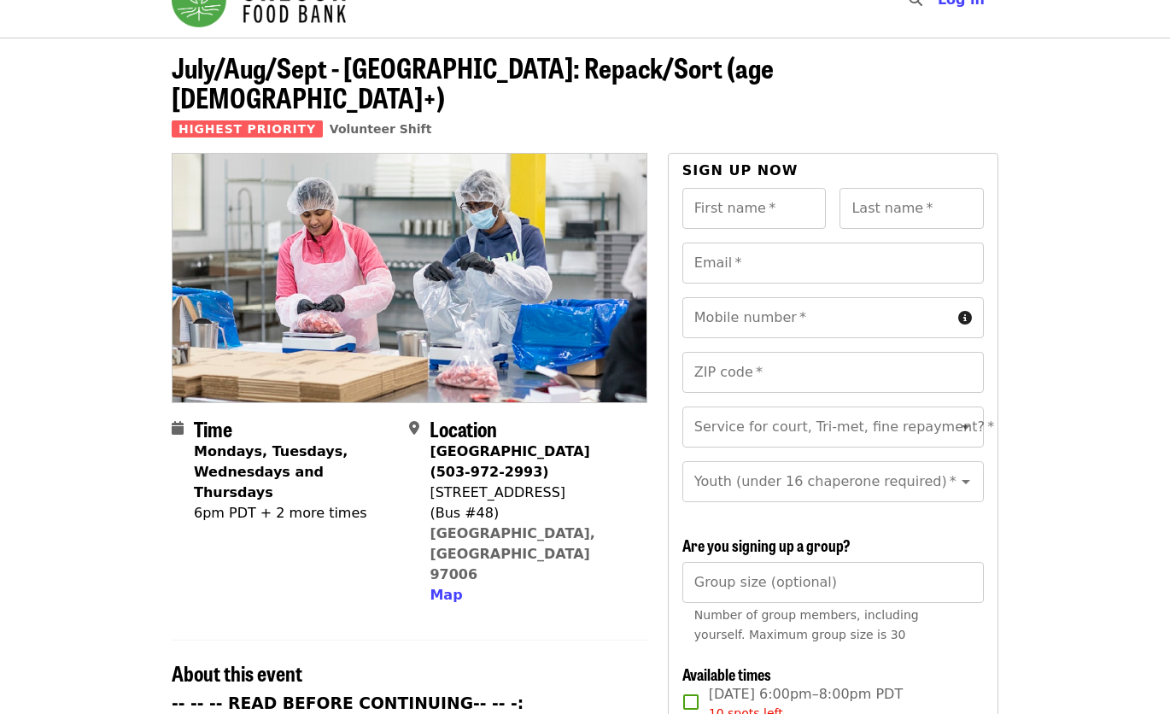
scroll to position [0, 0]
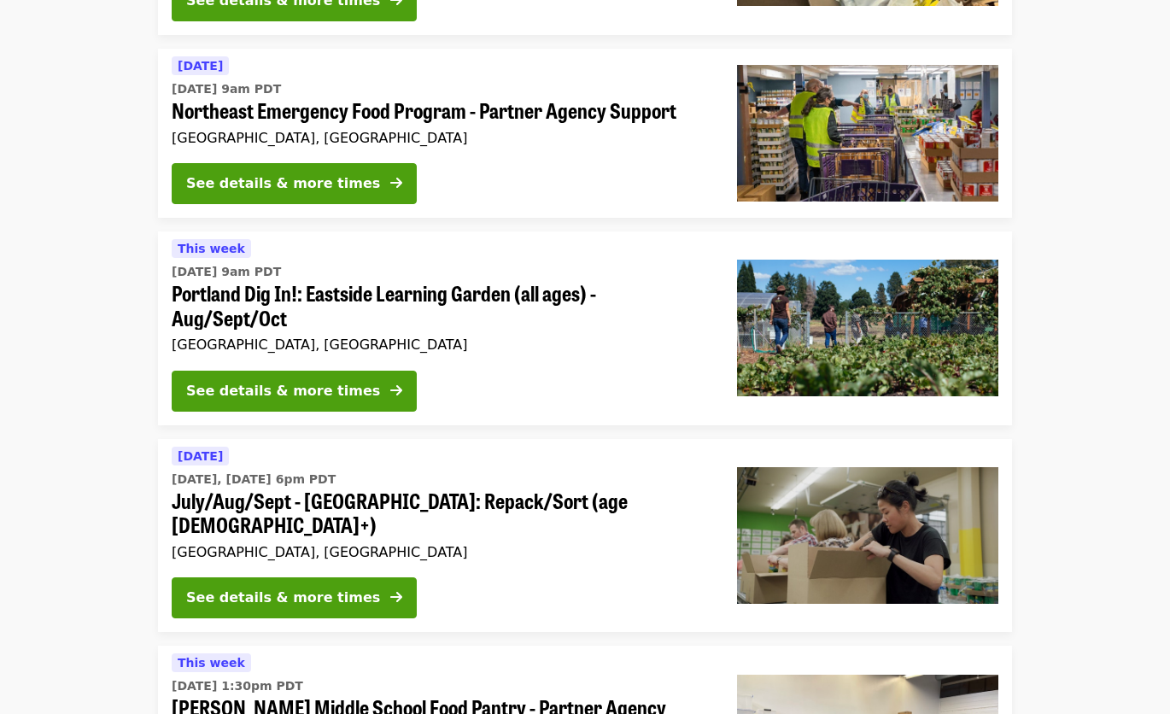
scroll to position [381, 0]
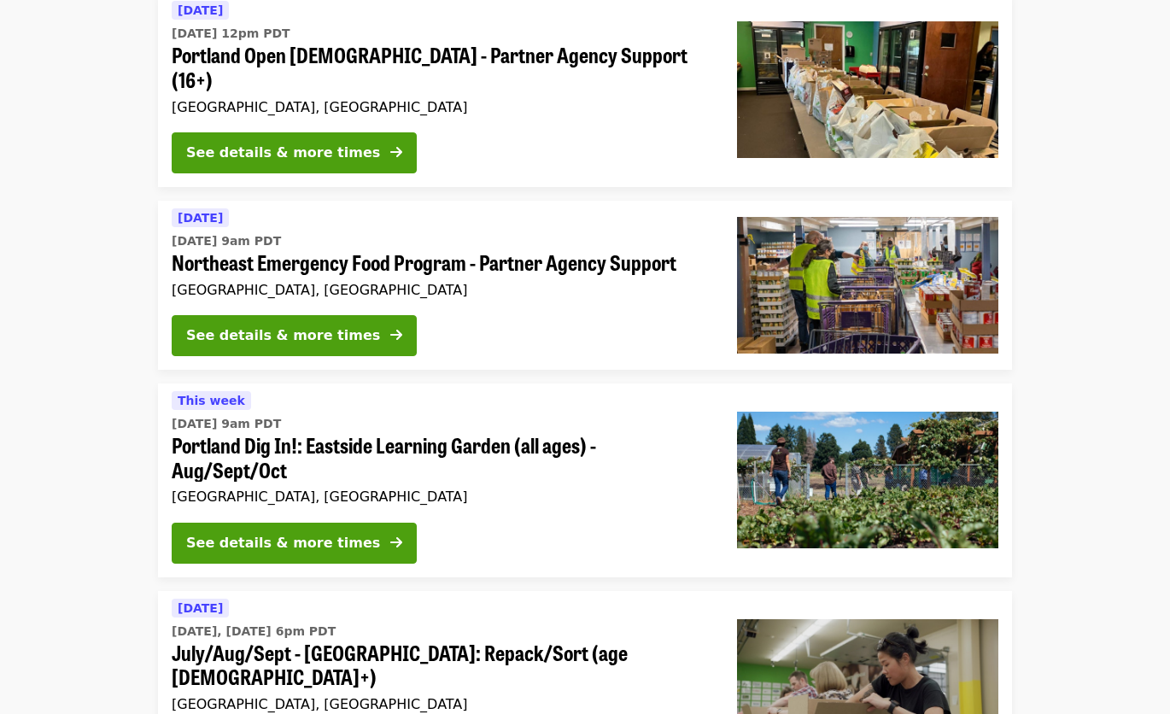
click at [486, 250] on span "Northeast Emergency Food Program - Partner Agency Support" at bounding box center [441, 262] width 538 height 25
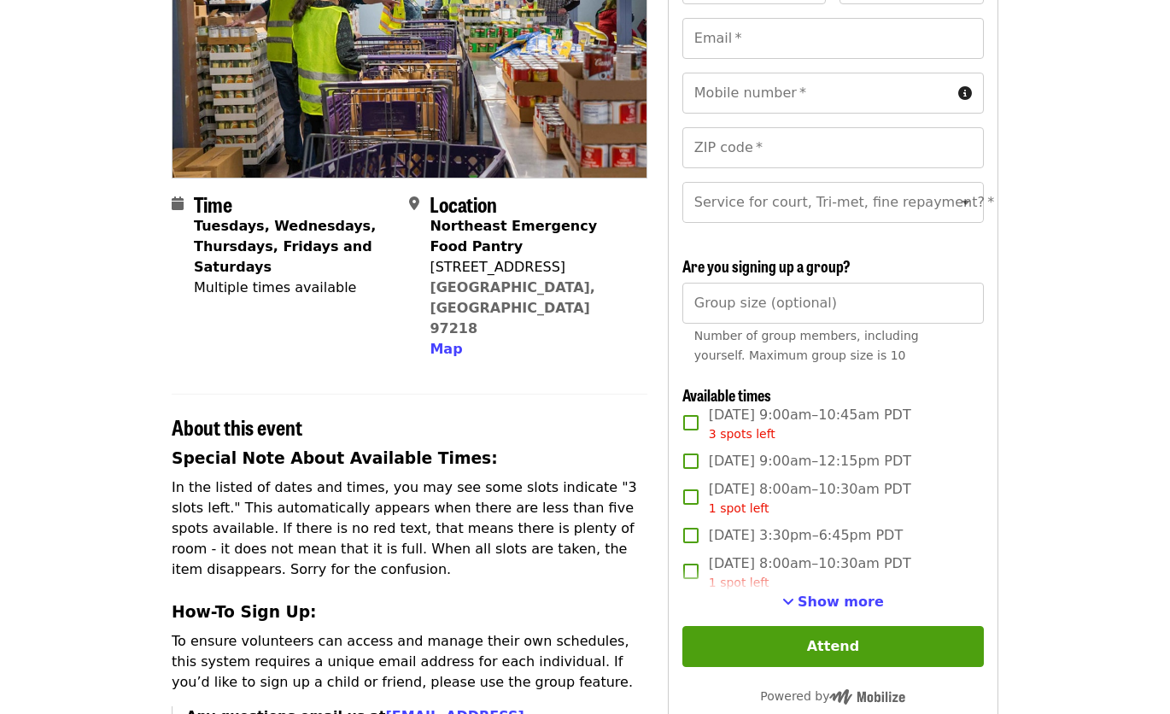
scroll to position [236, 0]
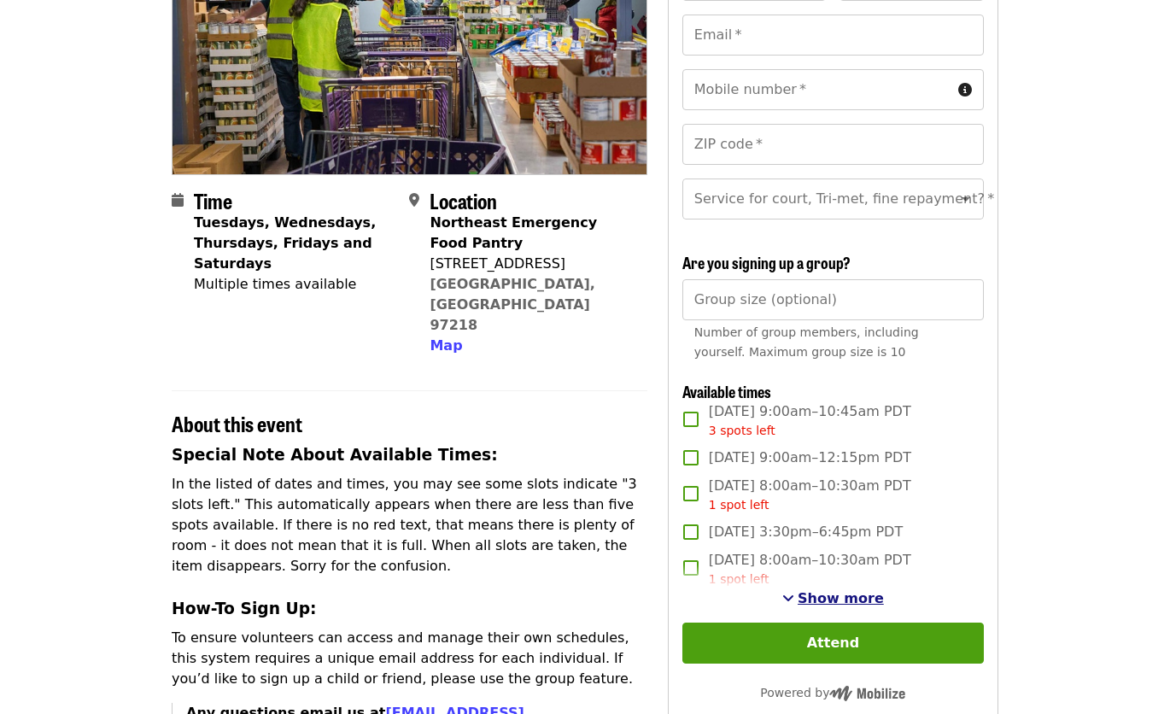
click at [826, 606] on span "Show more" at bounding box center [841, 598] width 86 height 16
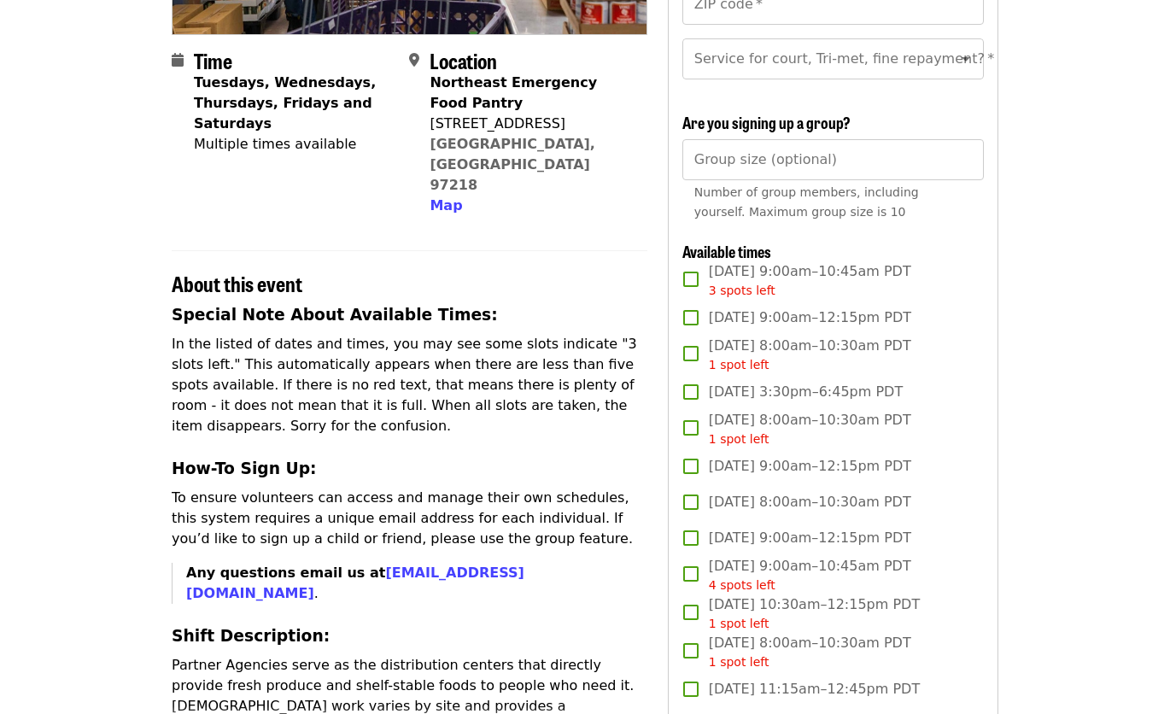
scroll to position [415, 0]
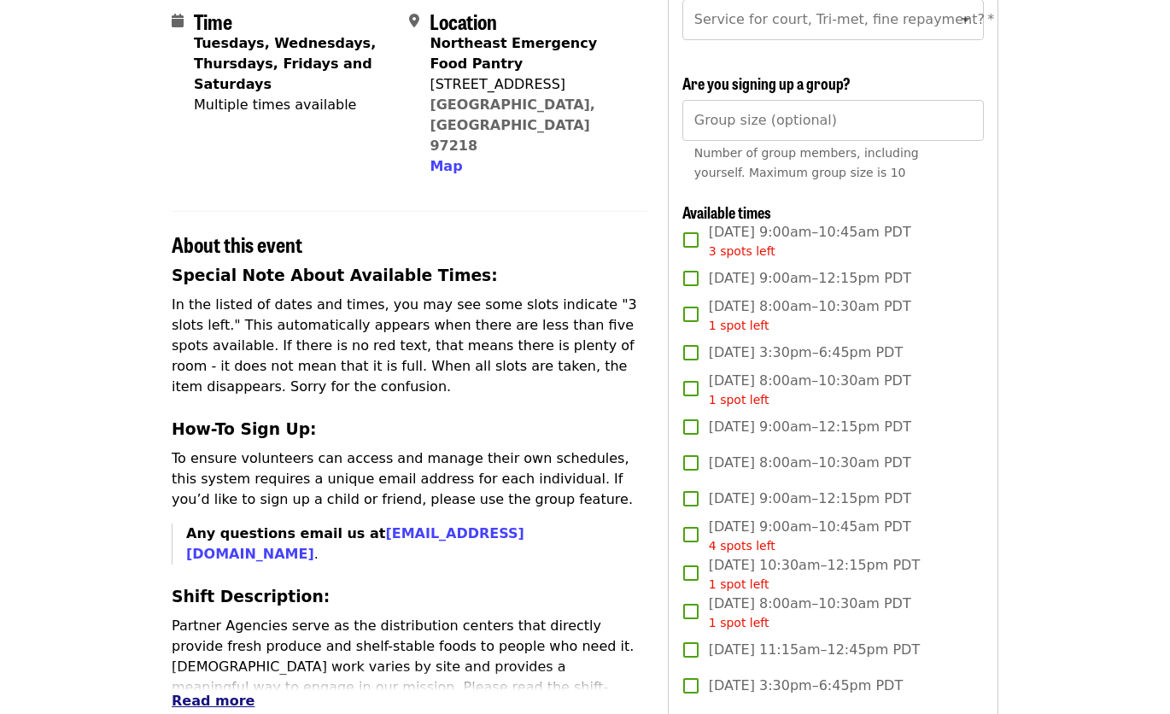
click at [189, 693] on span "Read more" at bounding box center [213, 701] width 83 height 16
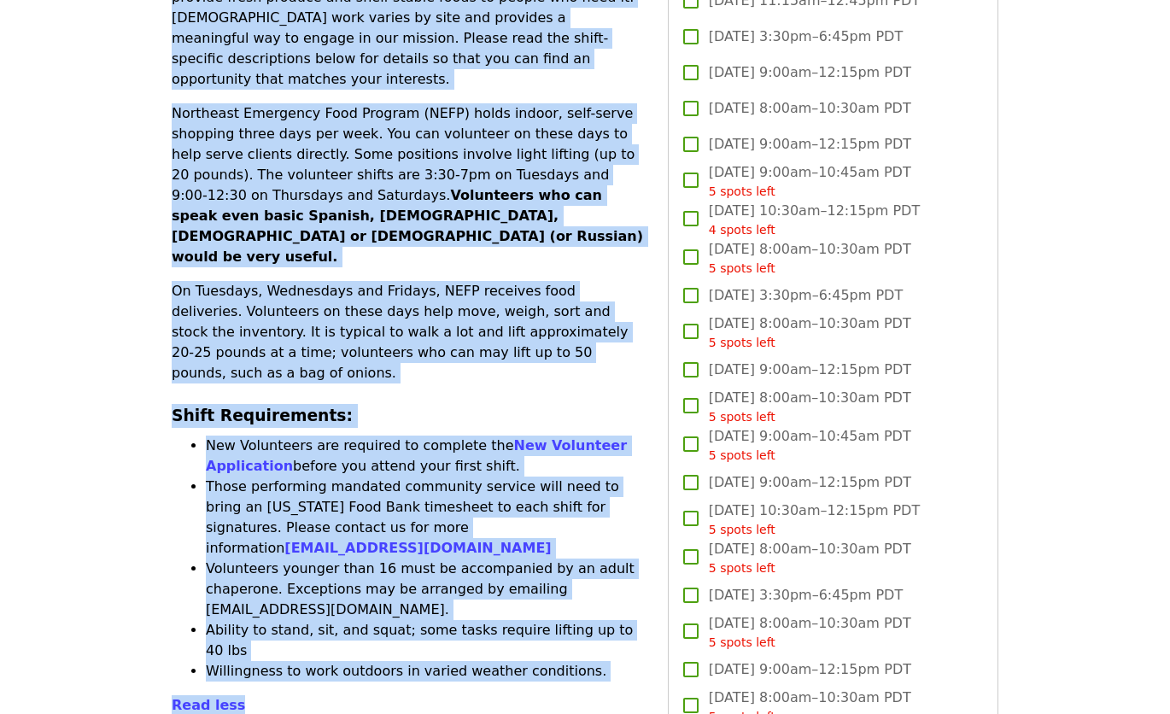
scroll to position [1083, 0]
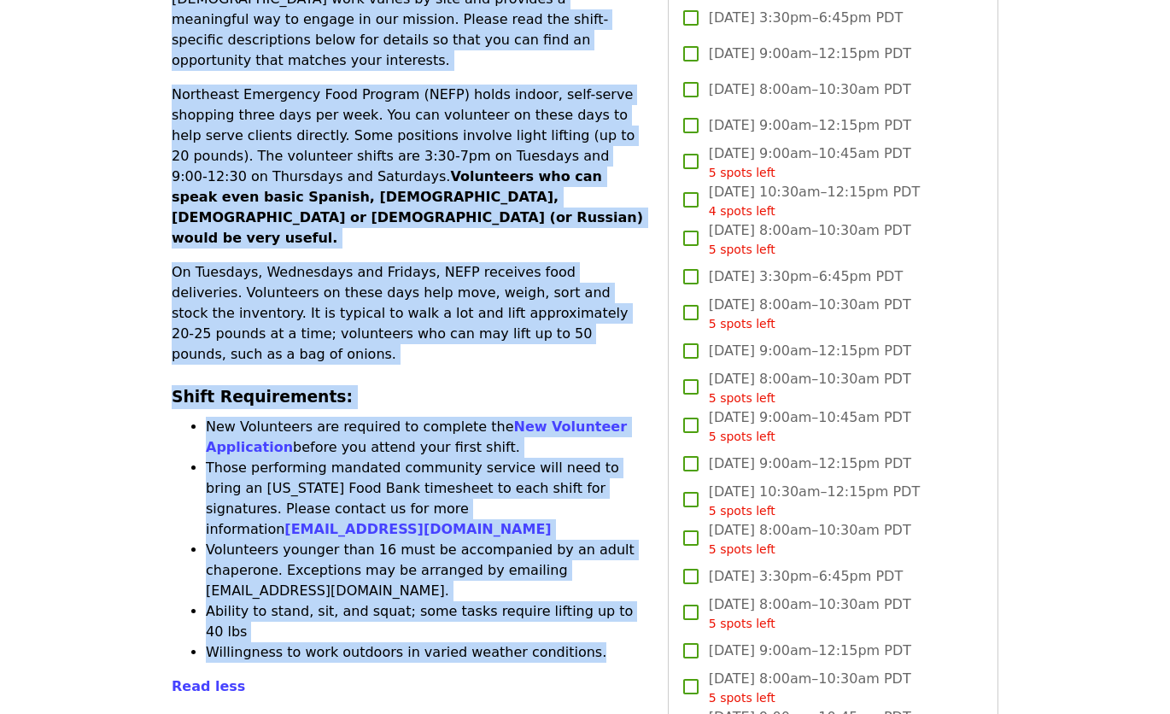
drag, startPoint x: 167, startPoint y: 379, endPoint x: 580, endPoint y: 454, distance: 420.2
copy section "About this event Special Note About Available Times: In the listed of dates and…"
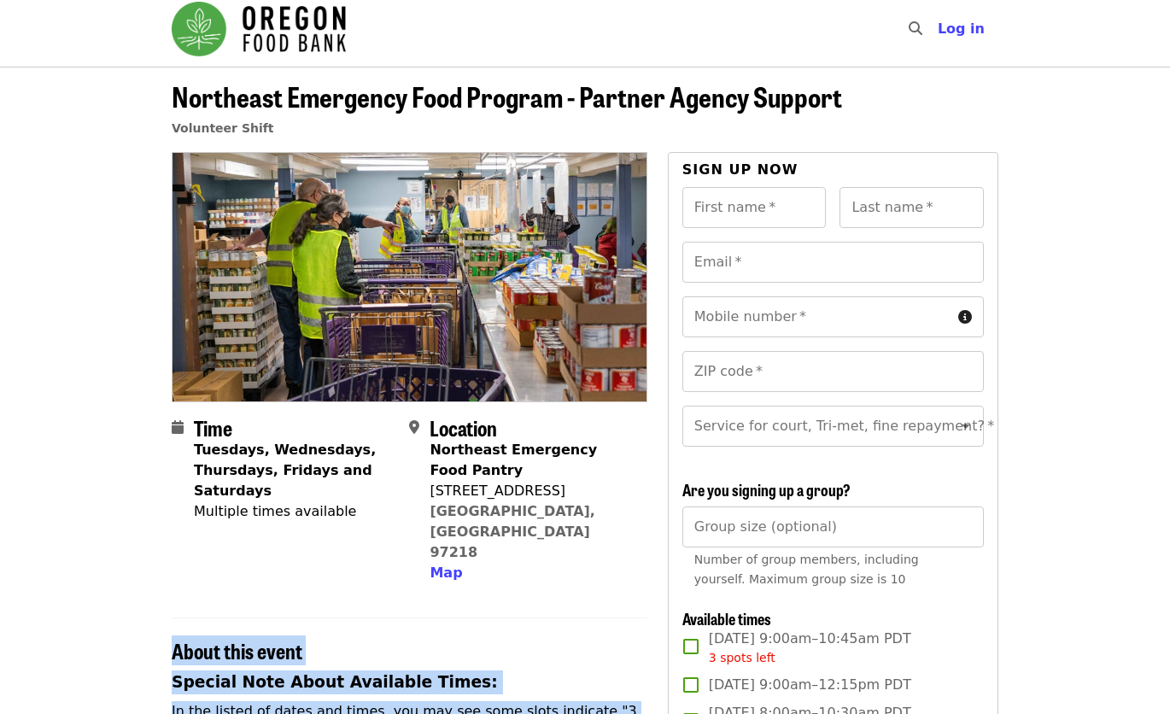
scroll to position [0, 0]
